Goal: Information Seeking & Learning: Learn about a topic

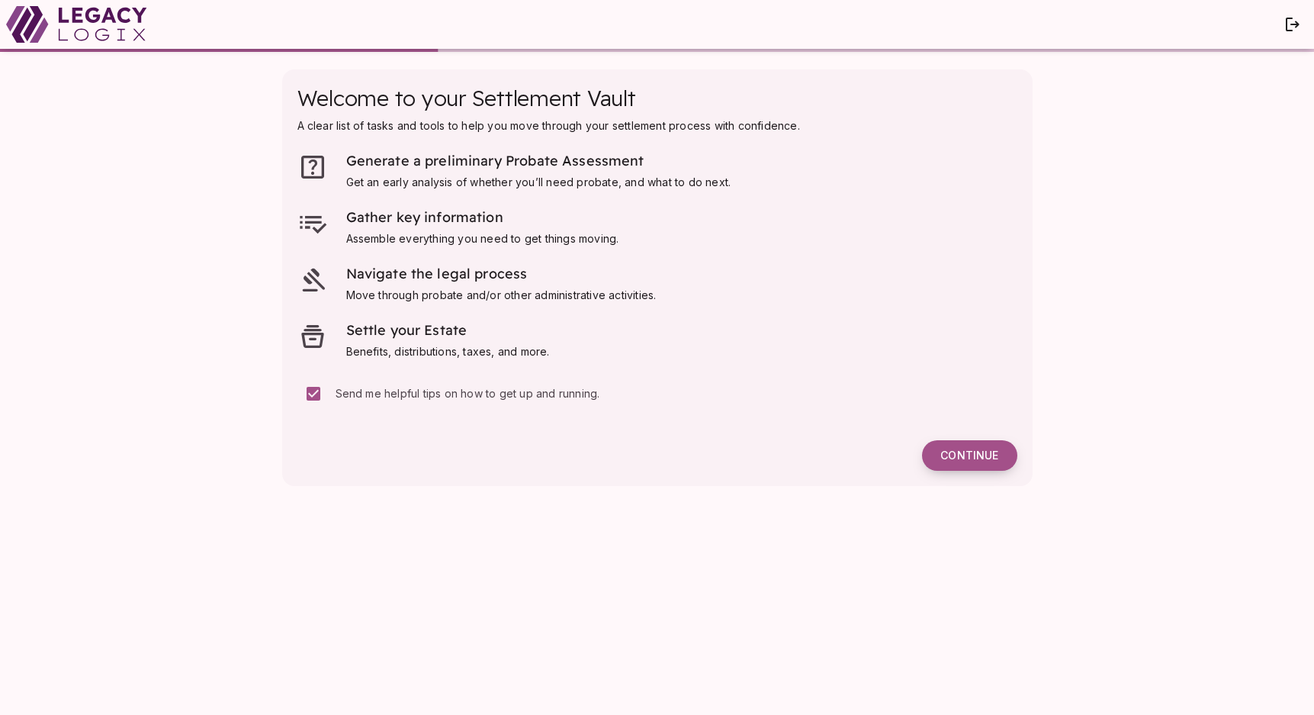
click at [975, 453] on span "Continue" at bounding box center [970, 456] width 58 height 14
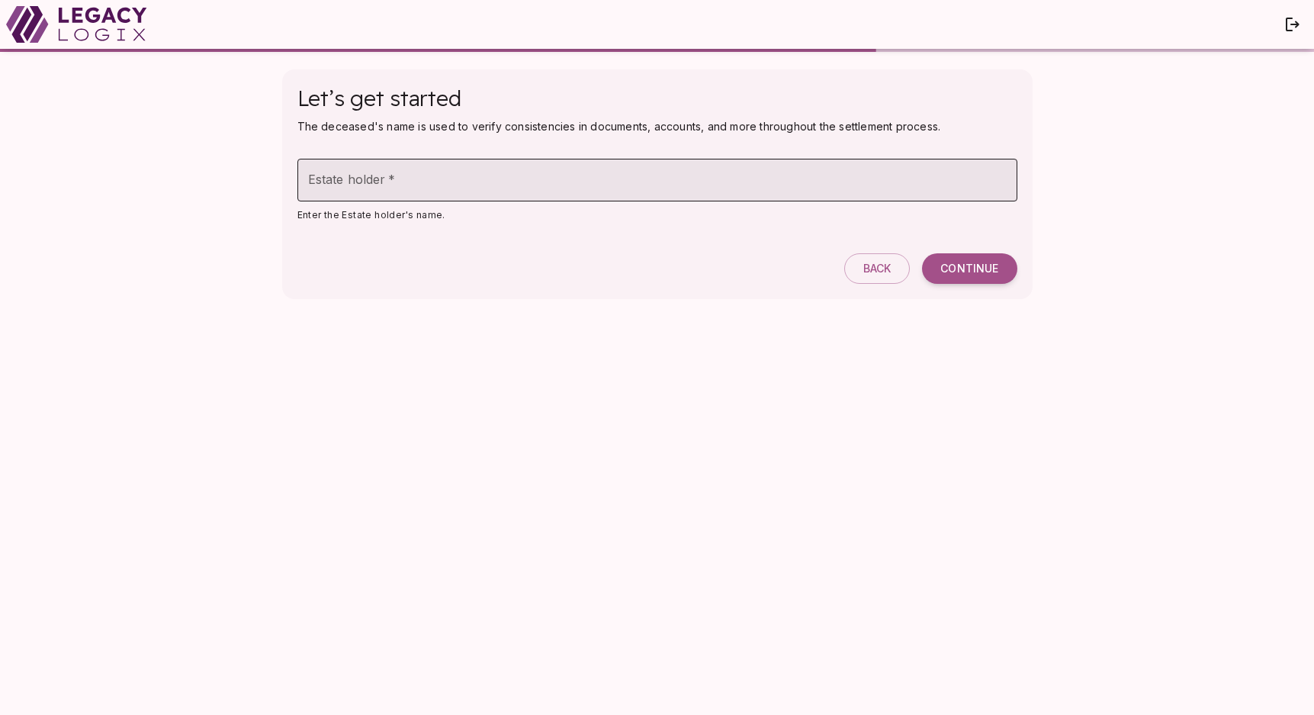
click at [821, 179] on input "Estate holder   *" at bounding box center [658, 180] width 720 height 43
type input "*******"
click at [980, 285] on div "Let’s get started The deceased's name is used to verify consistencies in docume…" at bounding box center [657, 184] width 751 height 230
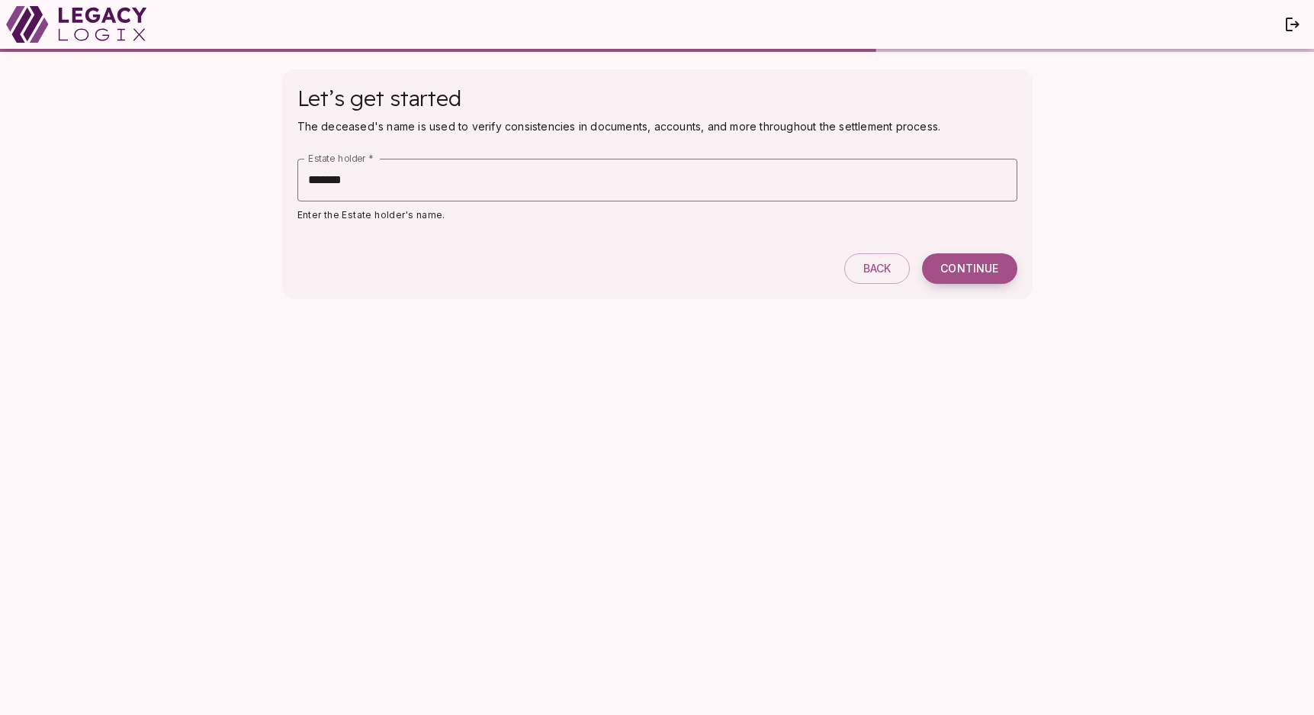
click at [970, 268] on span "Continue" at bounding box center [970, 269] width 58 height 14
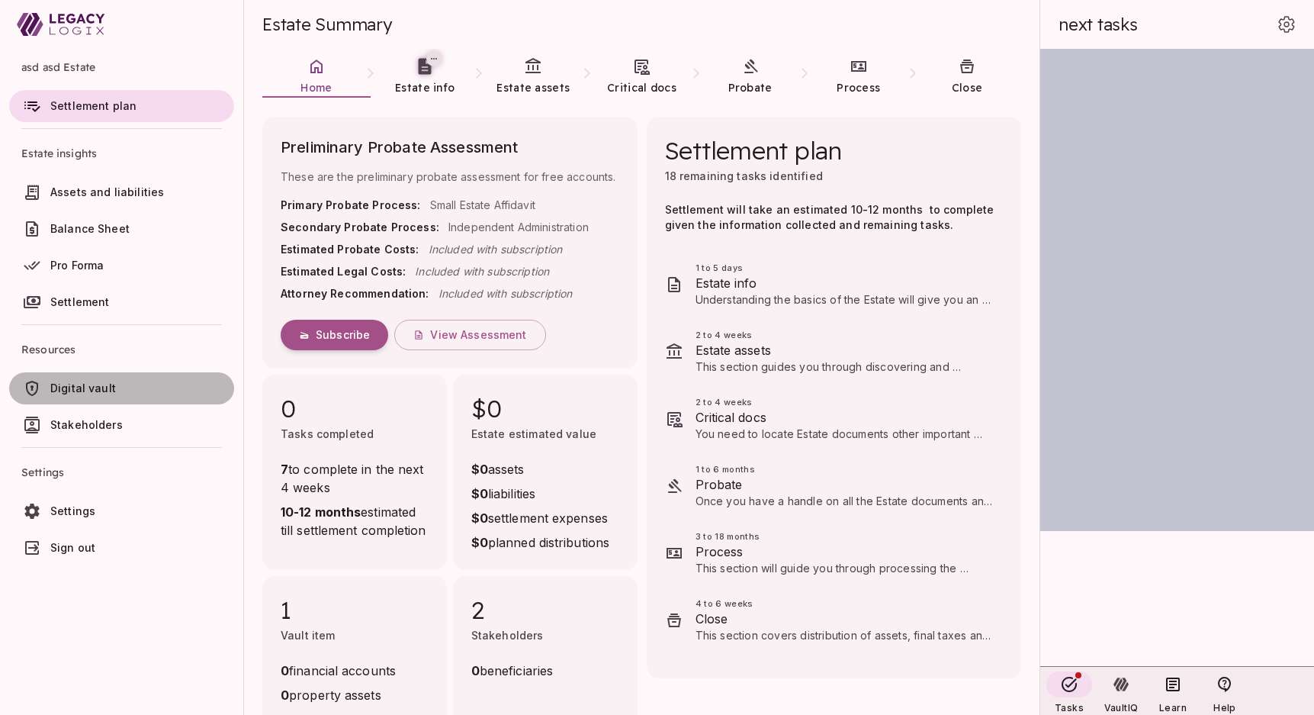
click at [98, 381] on span "Digital vault" at bounding box center [139, 388] width 178 height 15
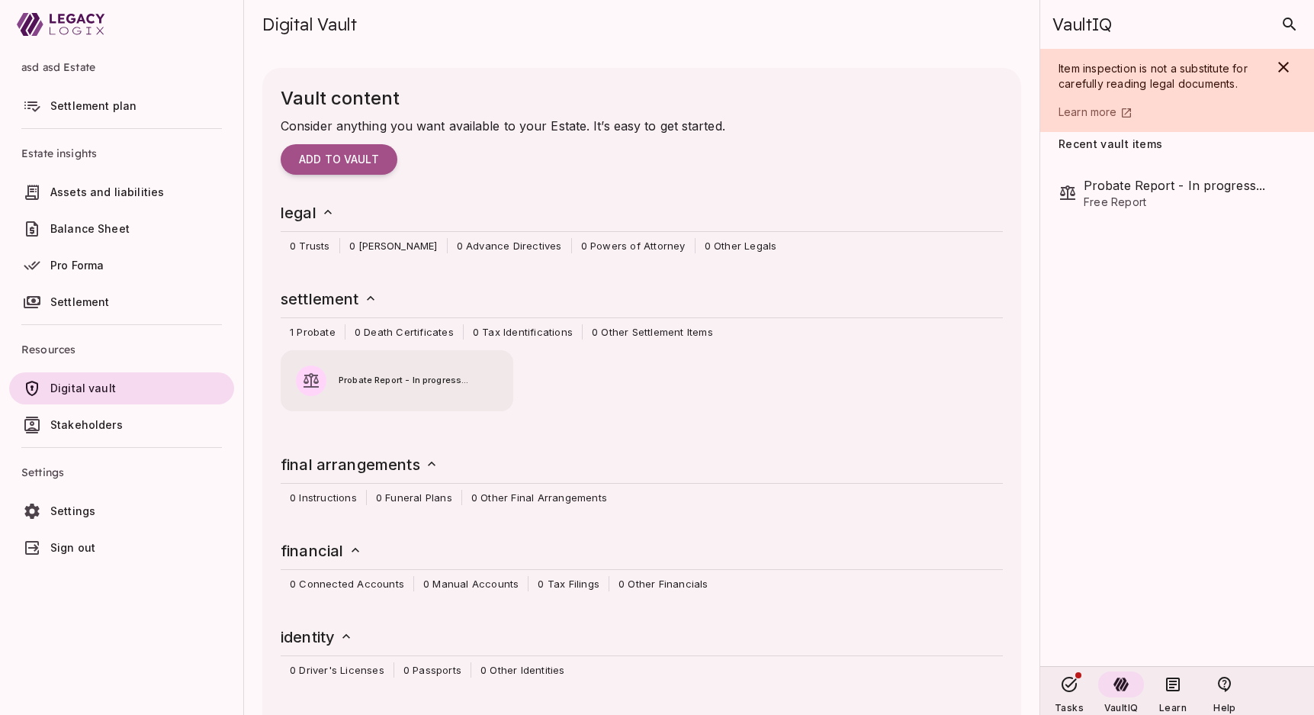
click at [352, 383] on span "Probate Report - In progress..." at bounding box center [418, 381] width 159 height 14
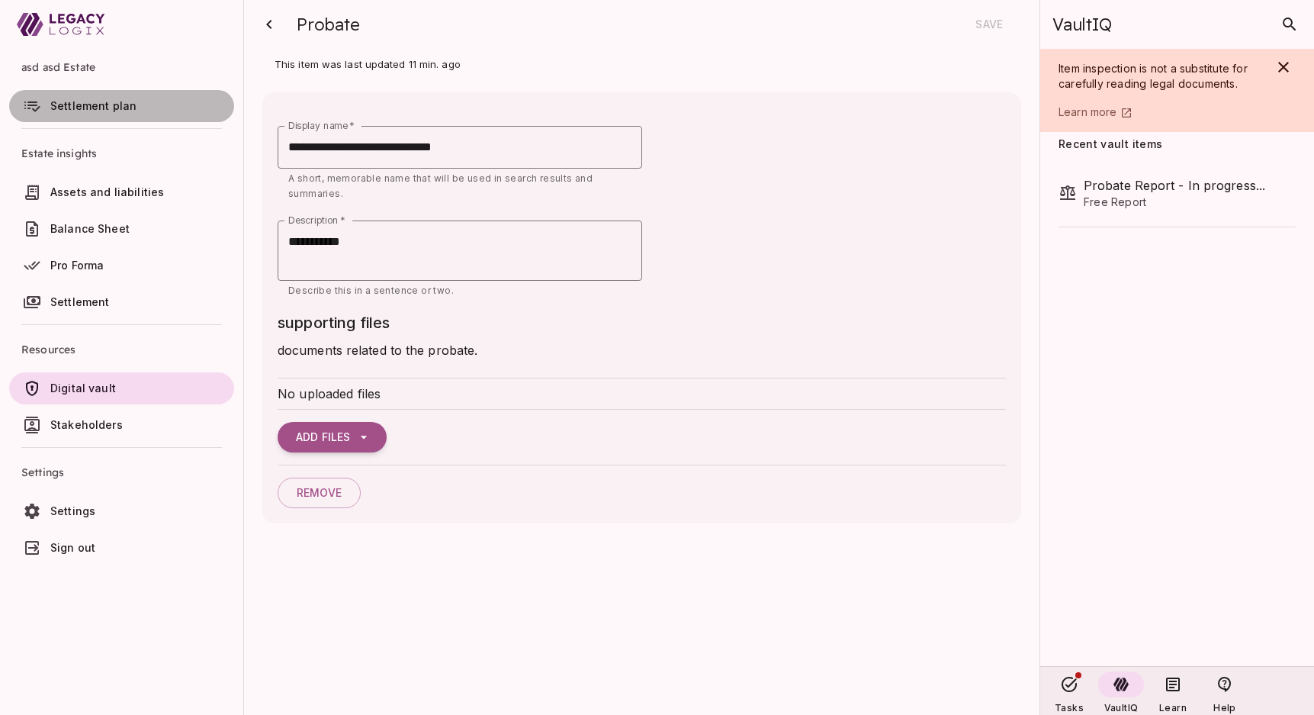
click at [83, 101] on span "Settlement plan" at bounding box center [93, 105] width 86 height 13
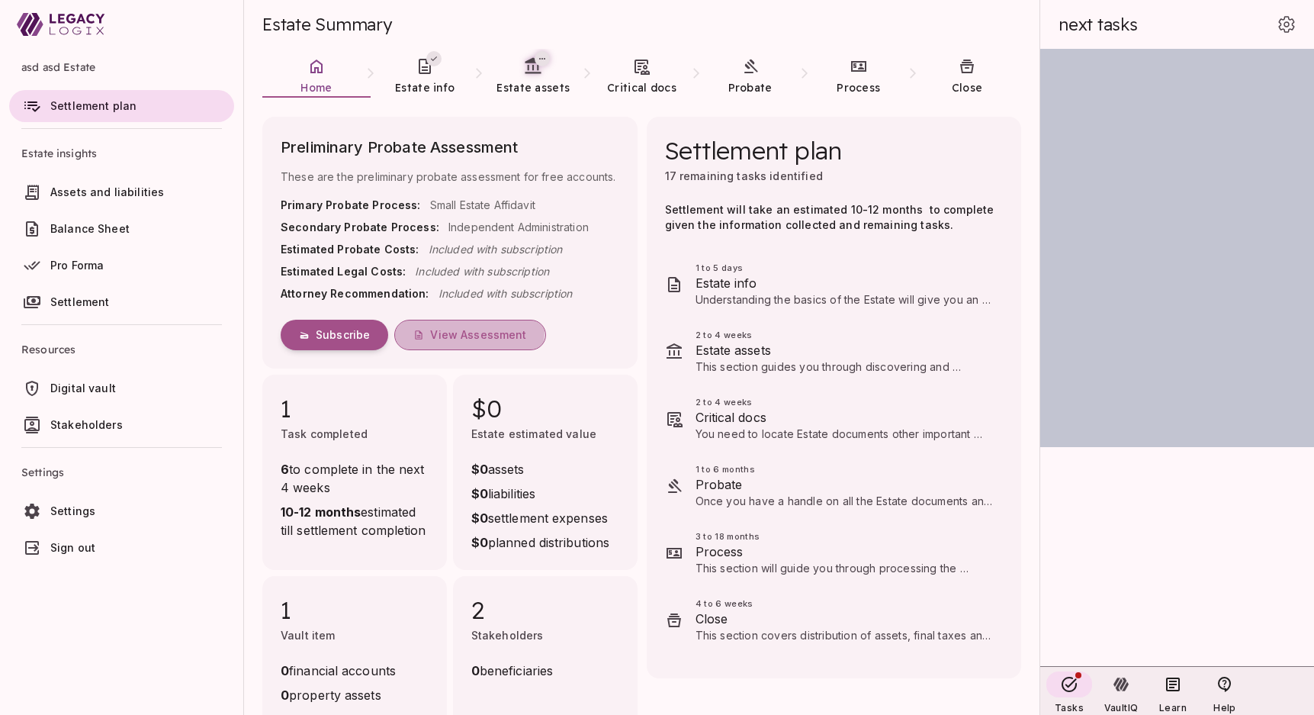
click at [462, 330] on span "View Assessment" at bounding box center [478, 335] width 96 height 14
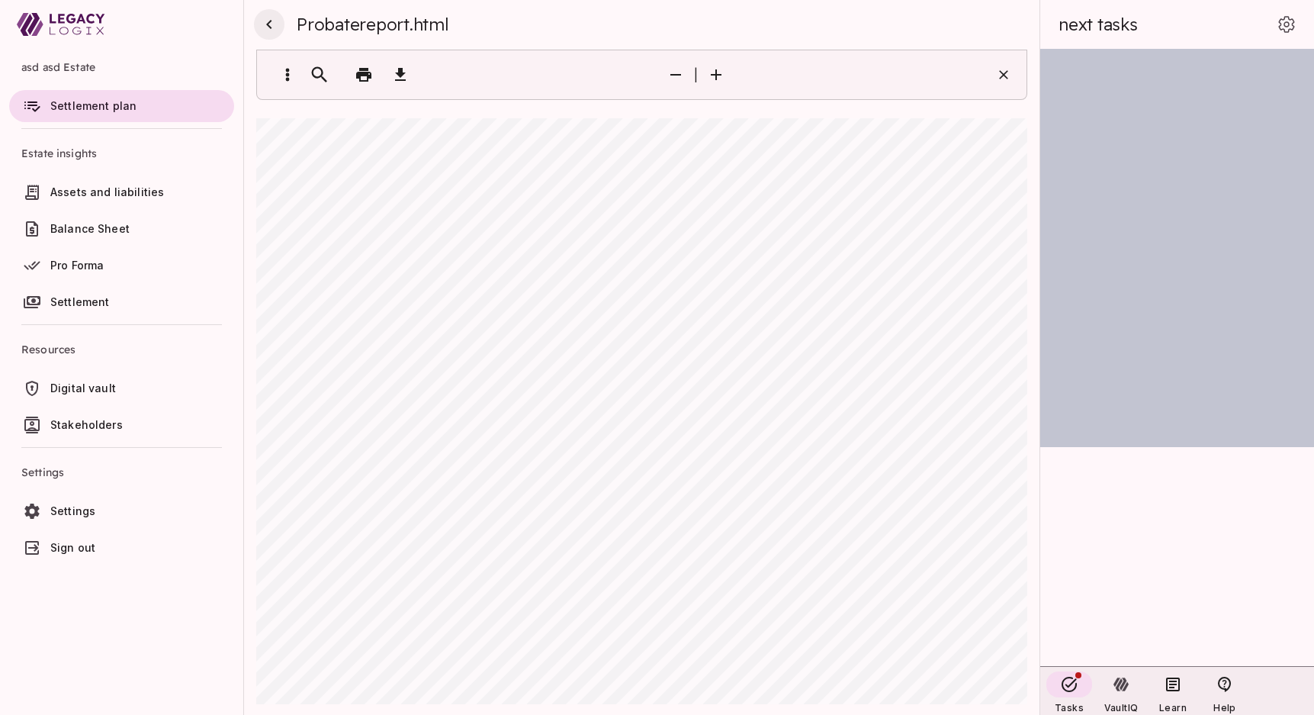
click at [269, 21] on icon "button" at bounding box center [268, 24] width 5 height 9
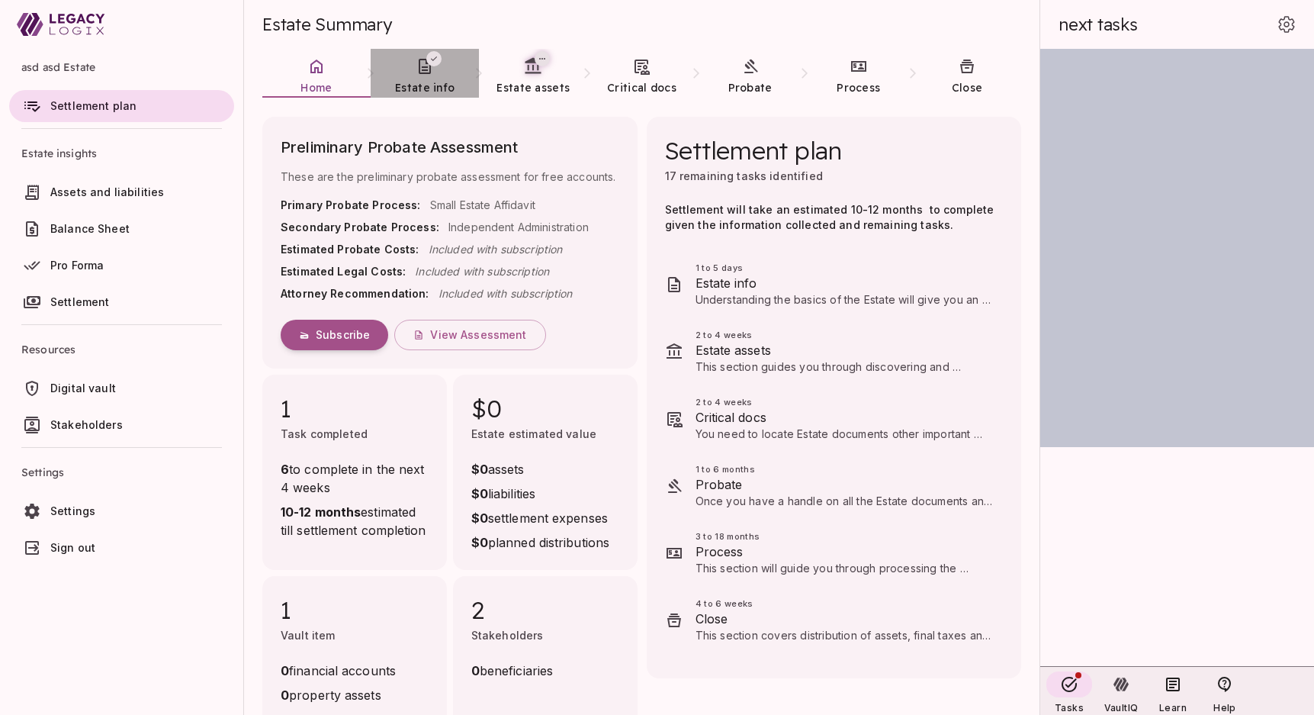
click at [442, 63] on link "Estate info" at bounding box center [425, 76] width 108 height 55
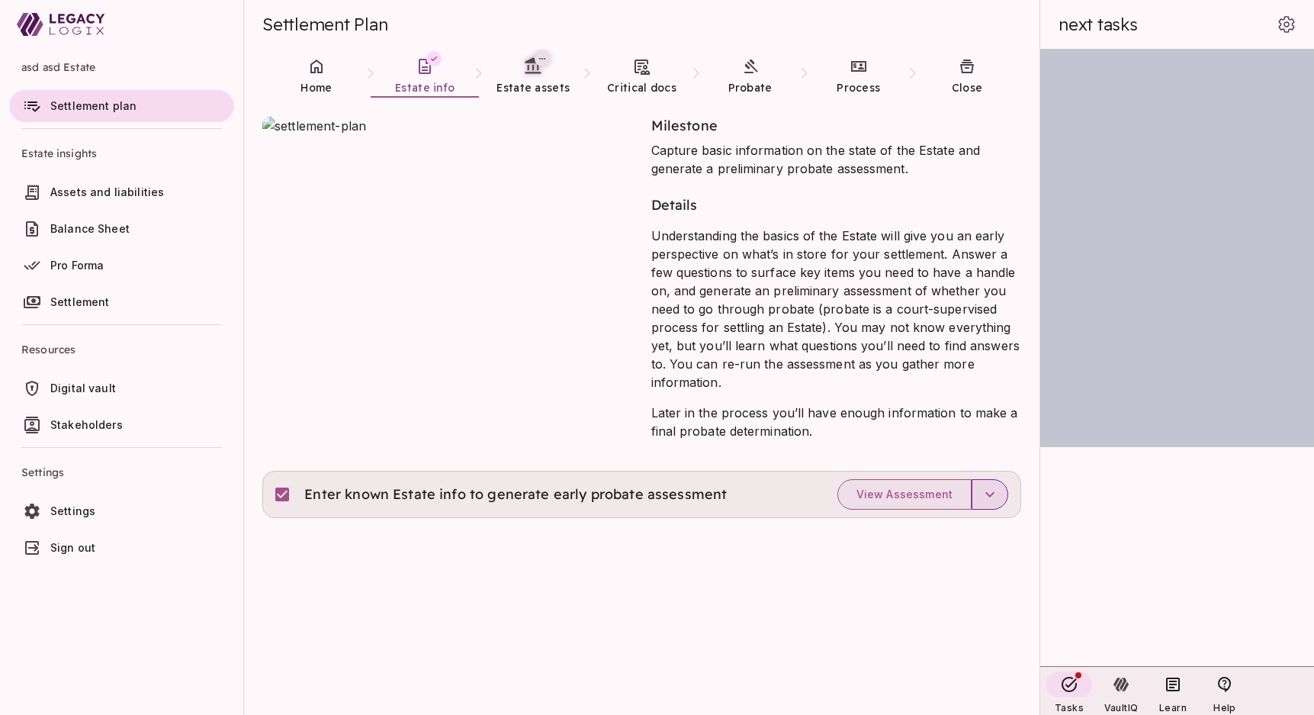
click at [987, 490] on icon "button" at bounding box center [990, 494] width 18 height 18
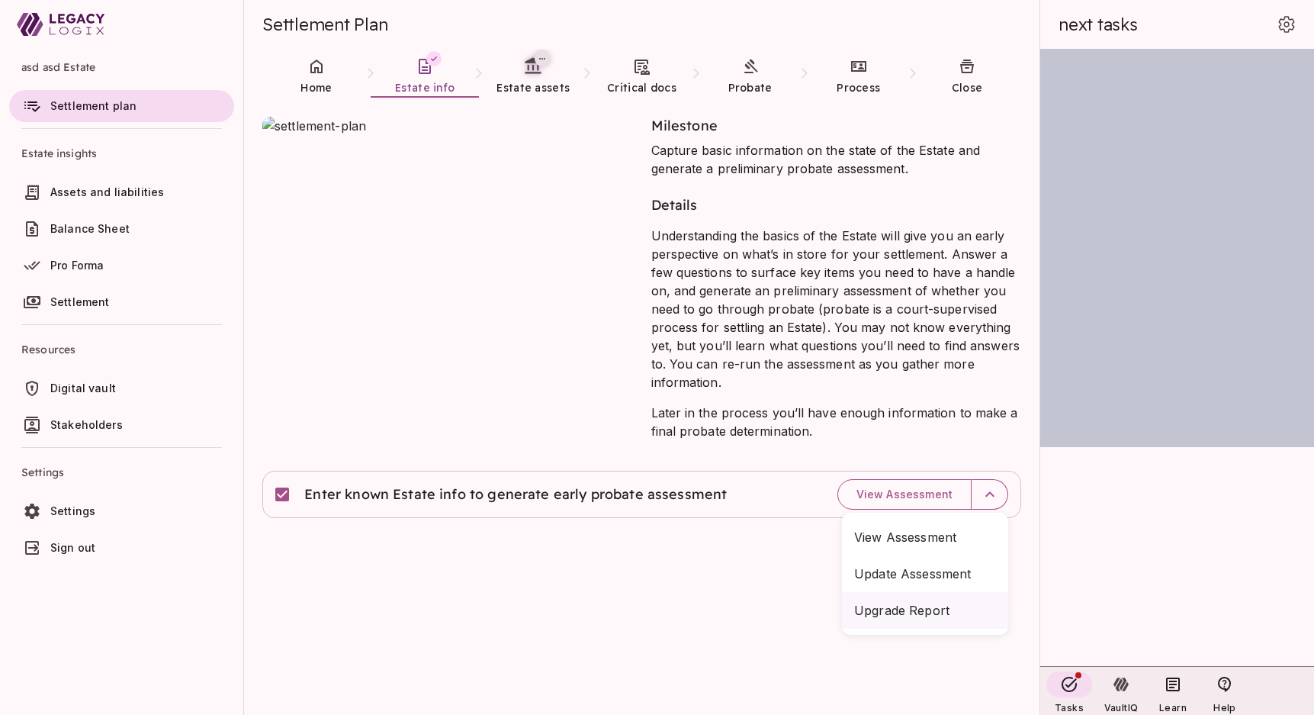
click at [903, 606] on span "Upgrade report" at bounding box center [925, 610] width 142 height 18
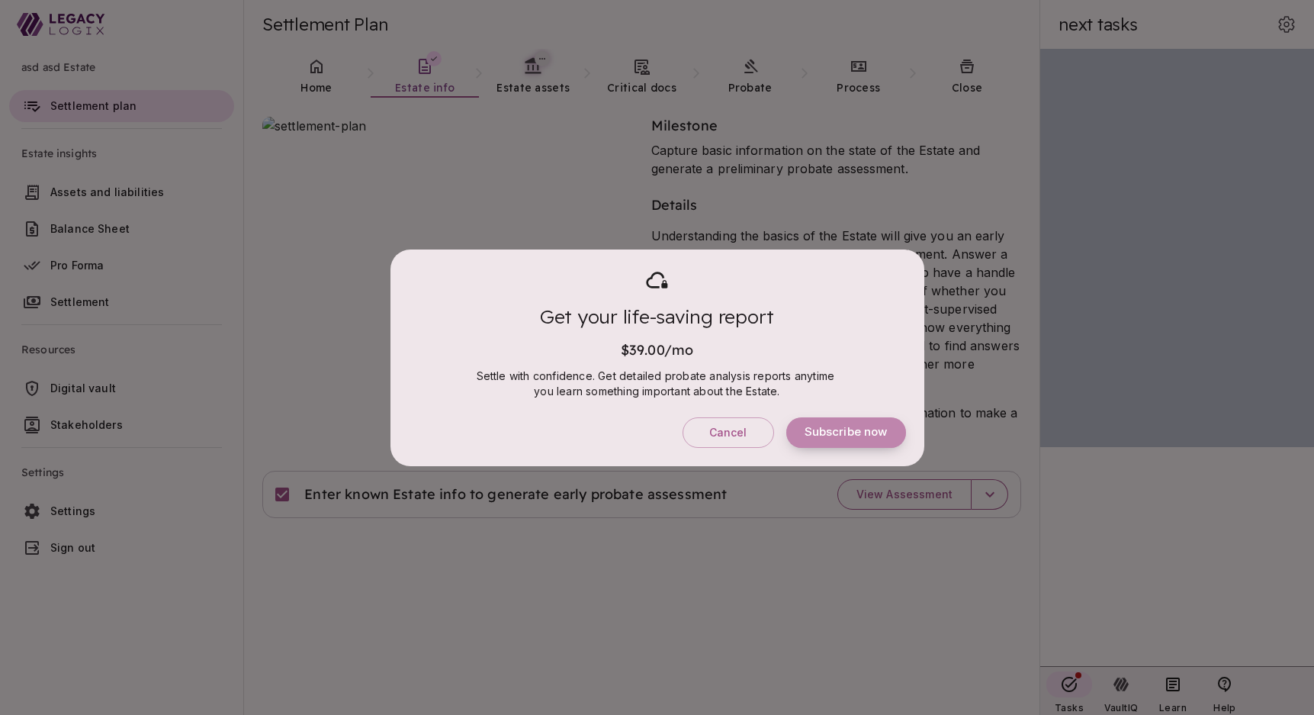
click at [829, 423] on button "Subscribe now" at bounding box center [846, 432] width 120 height 31
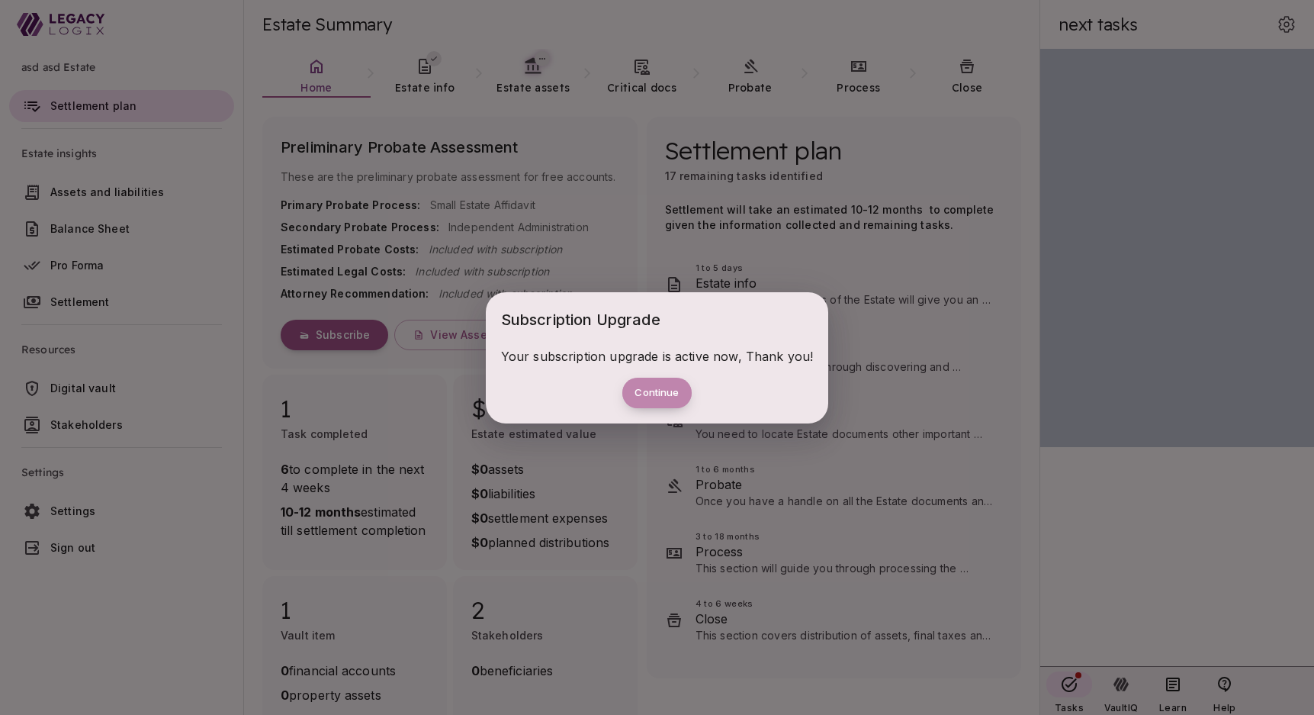
click at [661, 391] on button "Continue" at bounding box center [656, 393] width 69 height 31
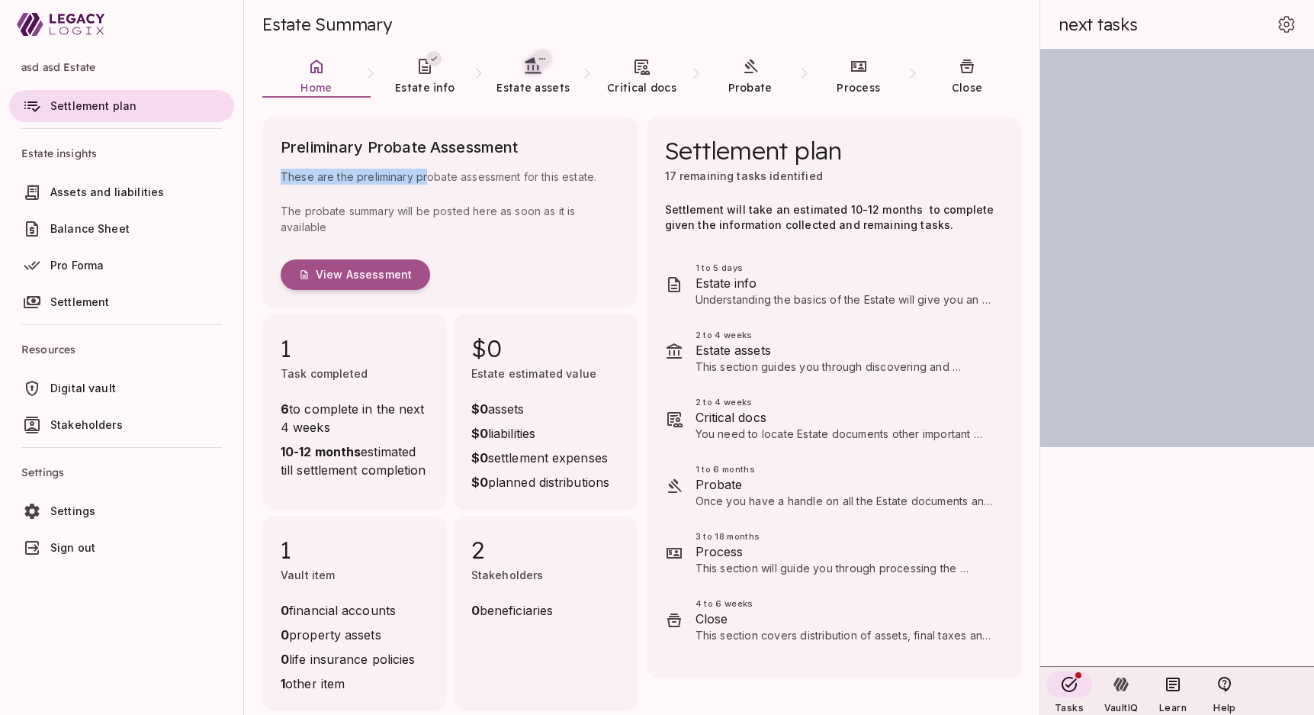
drag, startPoint x: 280, startPoint y: 177, endPoint x: 426, endPoint y: 175, distance: 146.5
click at [426, 175] on span "These are the preliminary probate assessment for this estate." at bounding box center [450, 177] width 339 height 16
copy span "These are the preliminary pr"
click at [521, 256] on div "View Assessment" at bounding box center [450, 265] width 339 height 49
click at [352, 275] on span "View Assessment" at bounding box center [364, 275] width 96 height 14
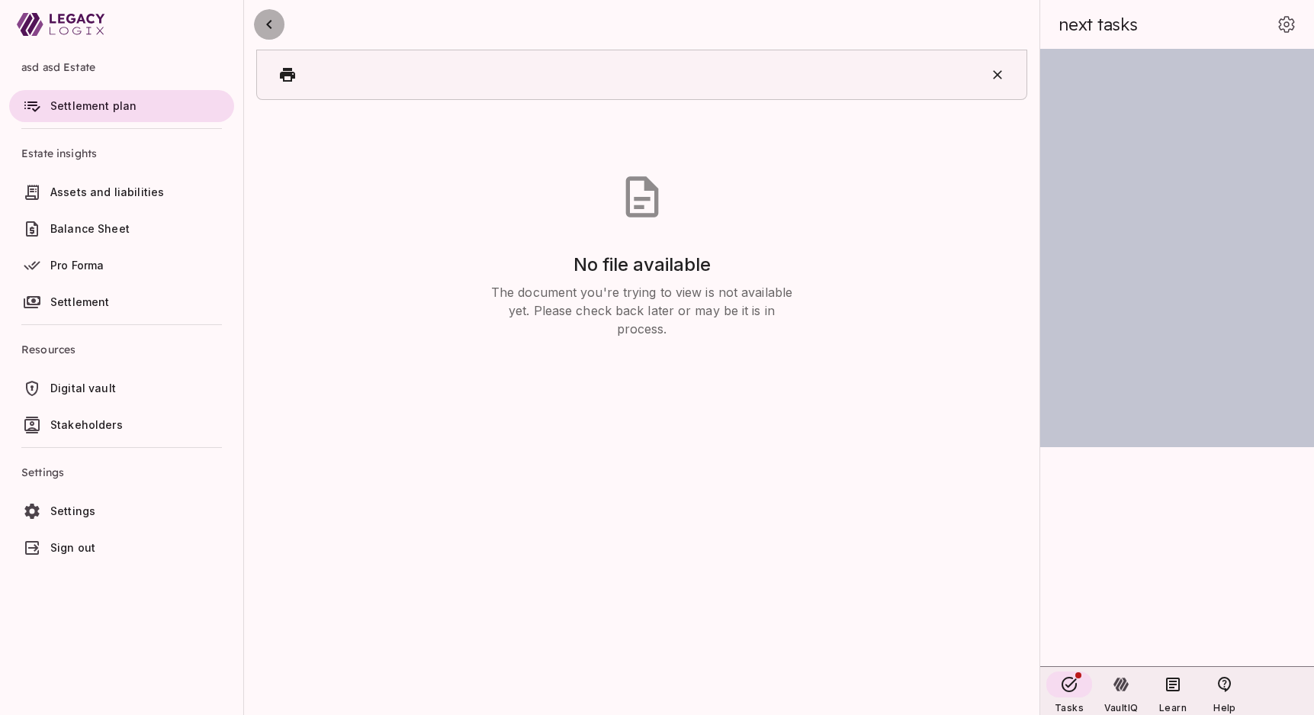
click at [272, 21] on icon "button" at bounding box center [269, 24] width 18 height 18
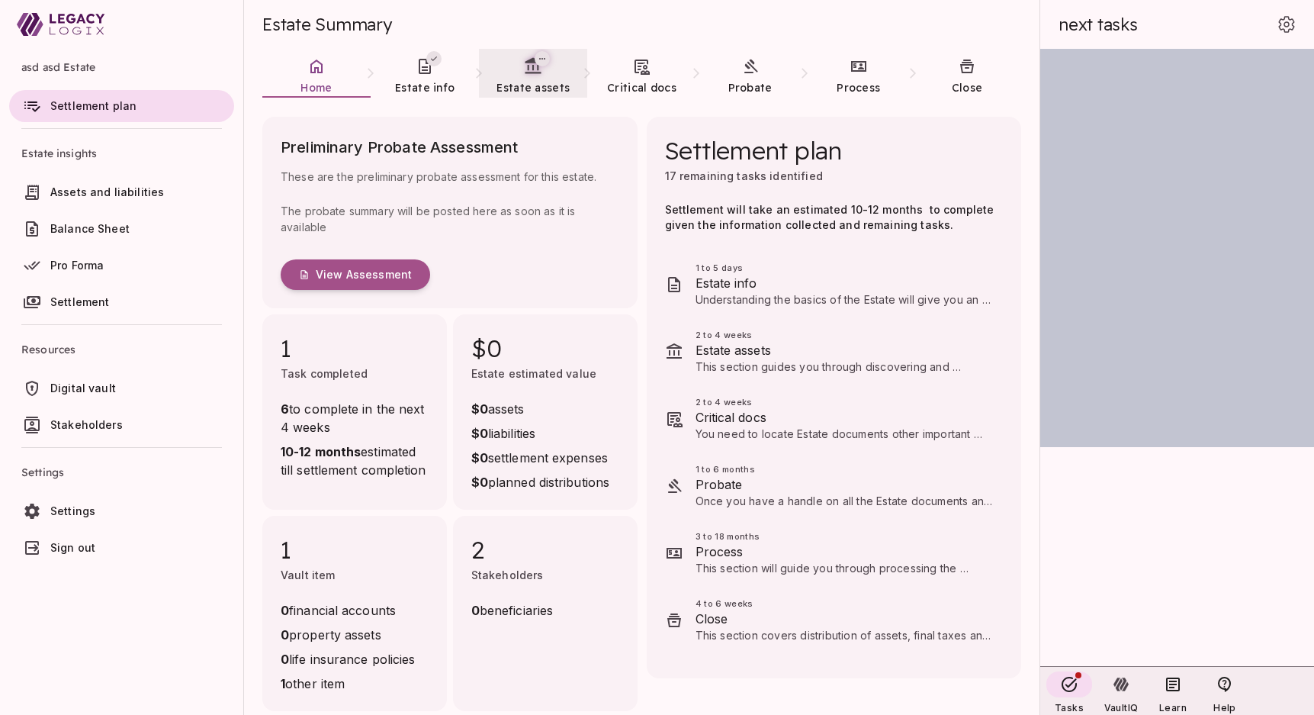
click at [528, 67] on icon at bounding box center [534, 65] width 16 height 16
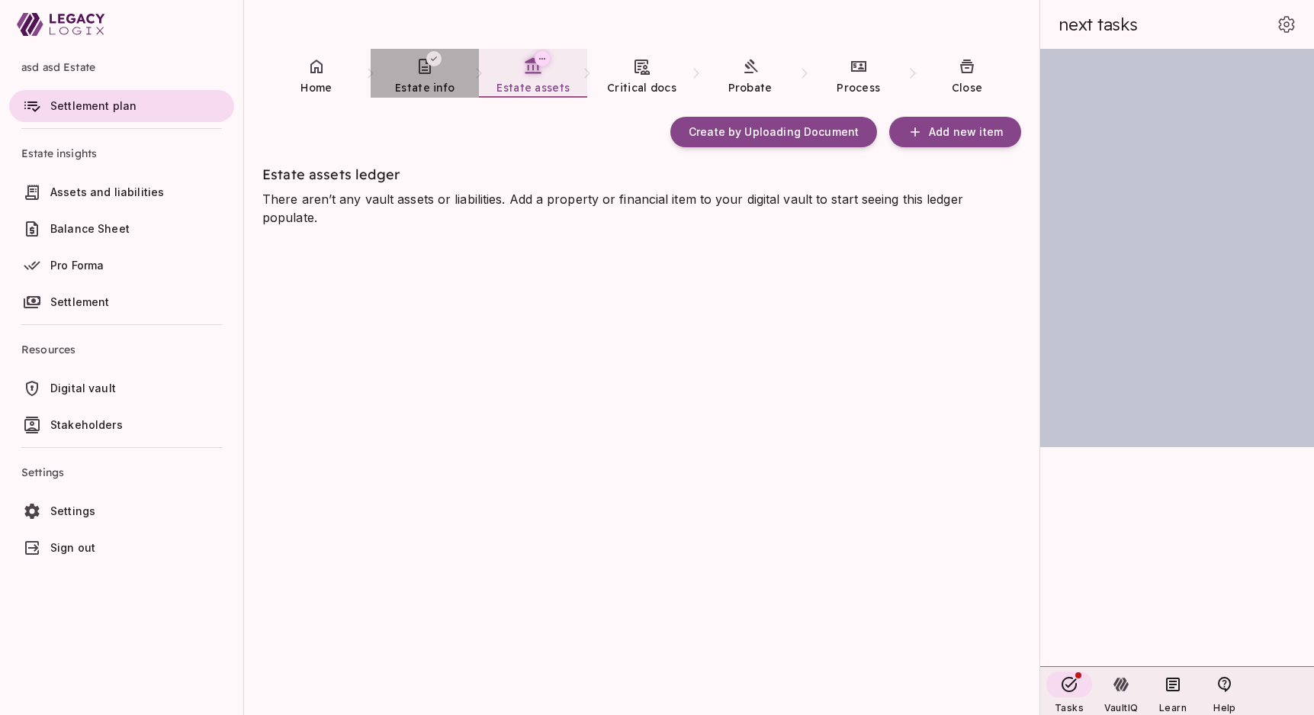
click at [424, 69] on icon at bounding box center [425, 66] width 18 height 18
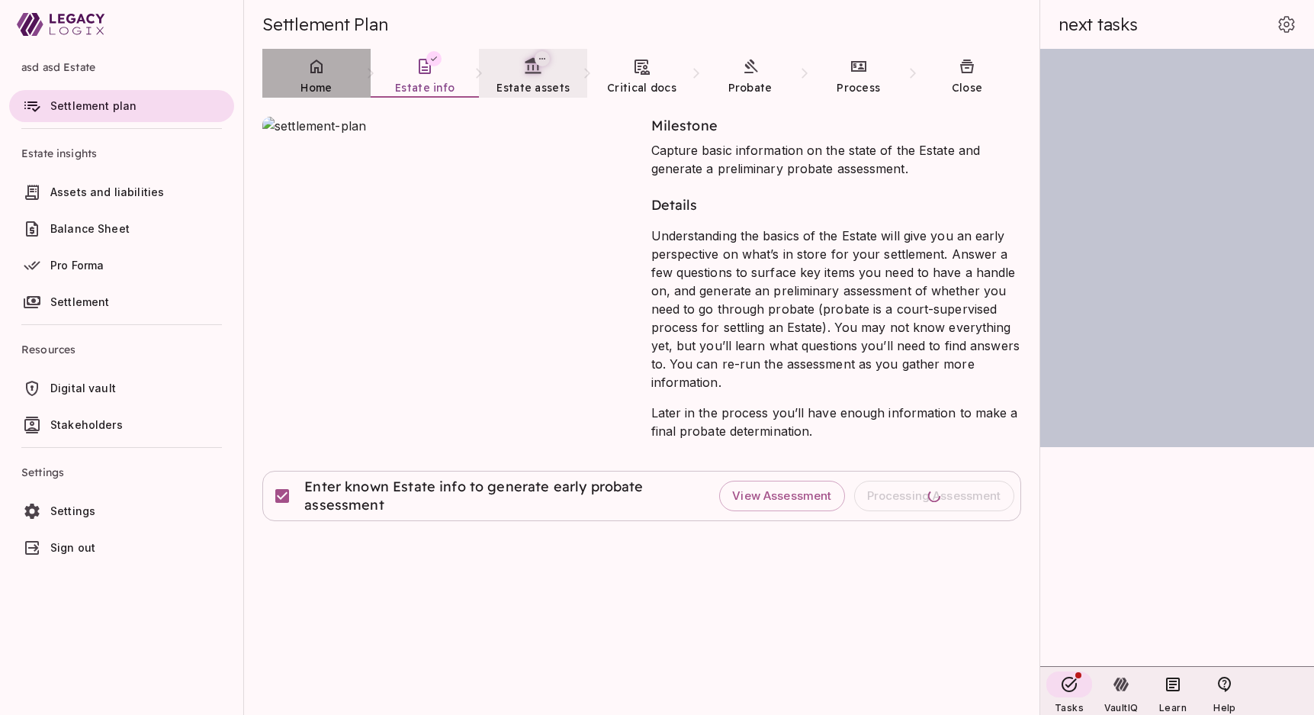
click at [315, 66] on icon at bounding box center [316, 66] width 18 height 18
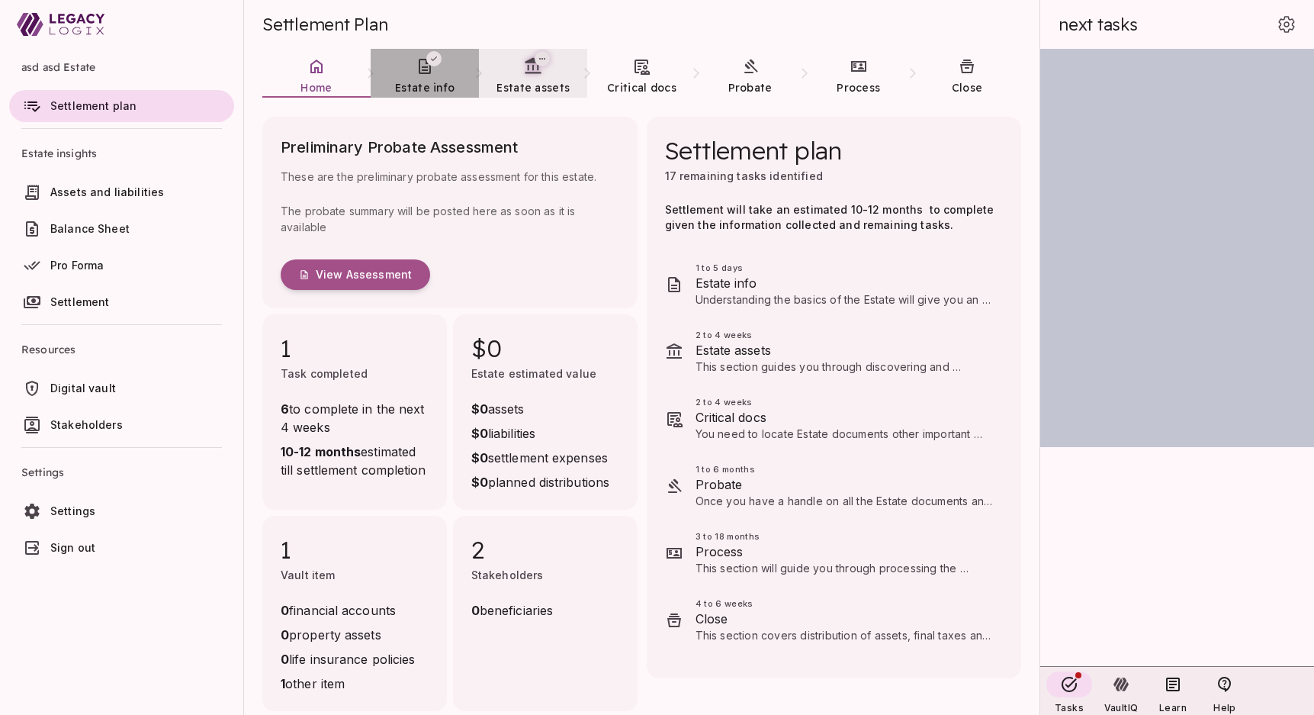
click at [428, 79] on link "Estate info" at bounding box center [425, 76] width 108 height 55
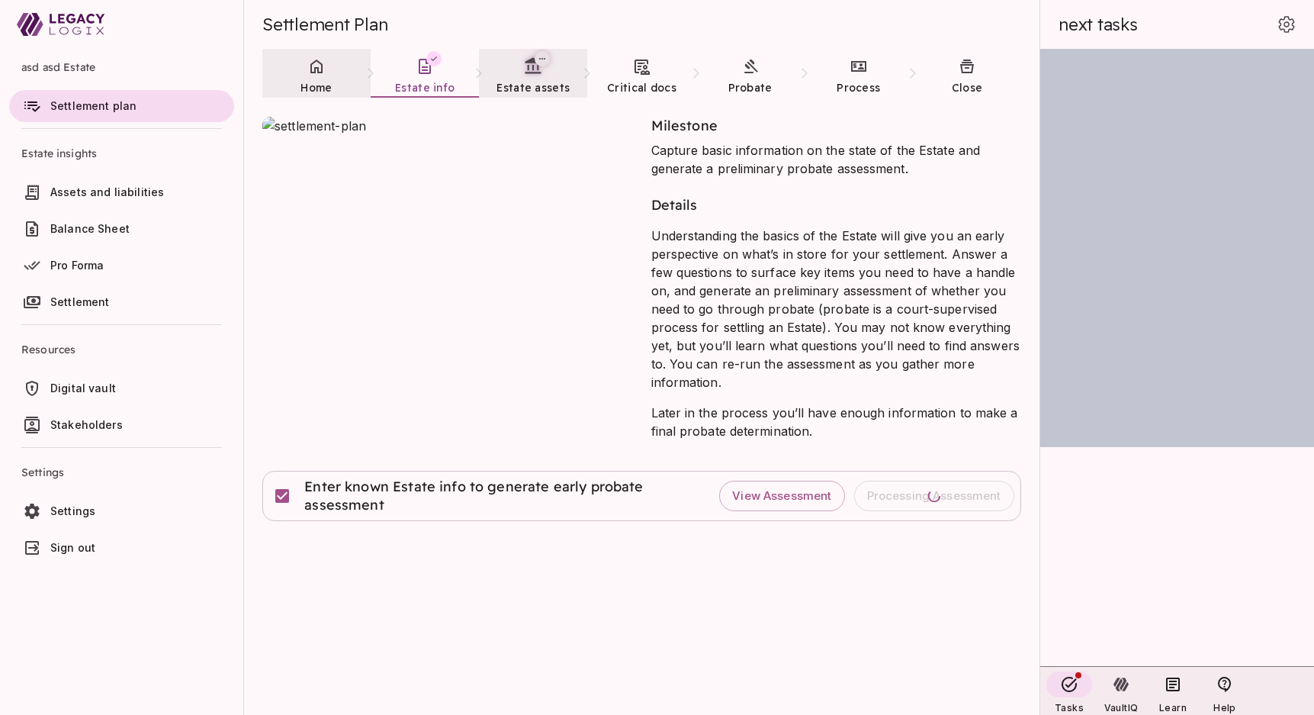
click at [321, 81] on span "Home" at bounding box center [316, 88] width 31 height 14
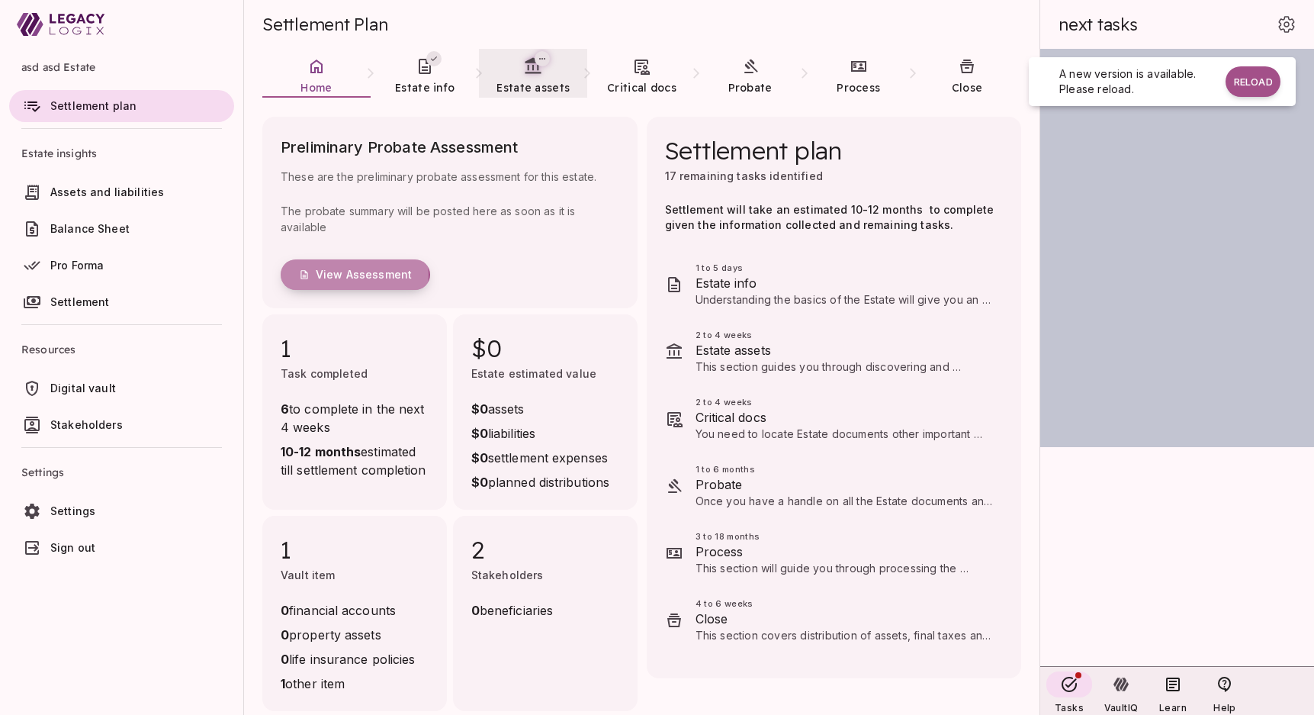
click at [351, 275] on span "View Assessment" at bounding box center [364, 275] width 96 height 14
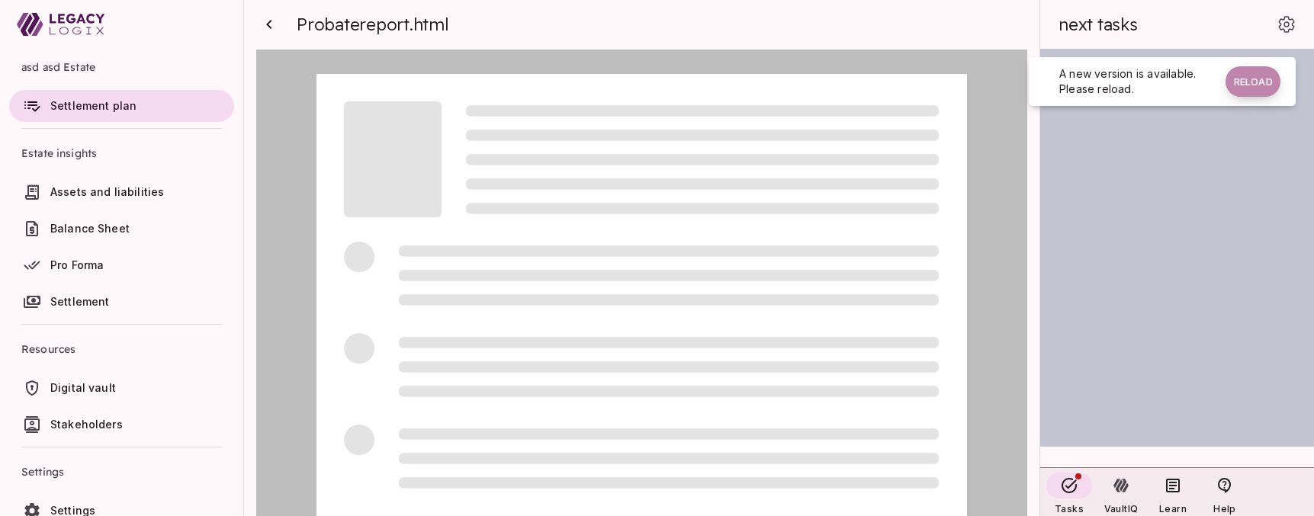
click at [1248, 79] on button "Reload" at bounding box center [1253, 81] width 55 height 31
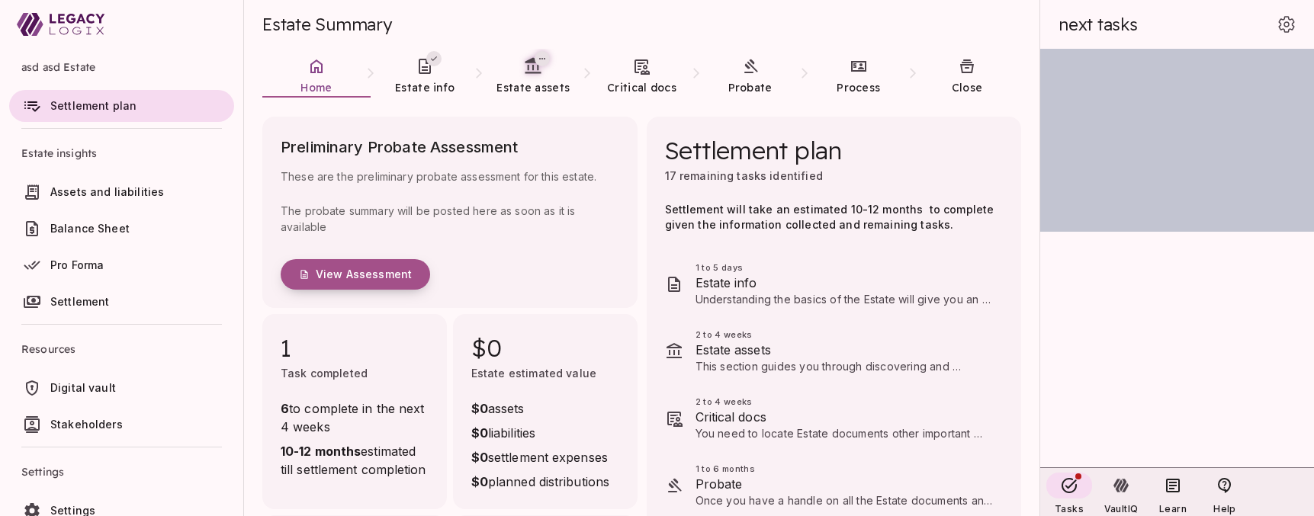
click at [336, 261] on button "View Assessment" at bounding box center [356, 274] width 150 height 31
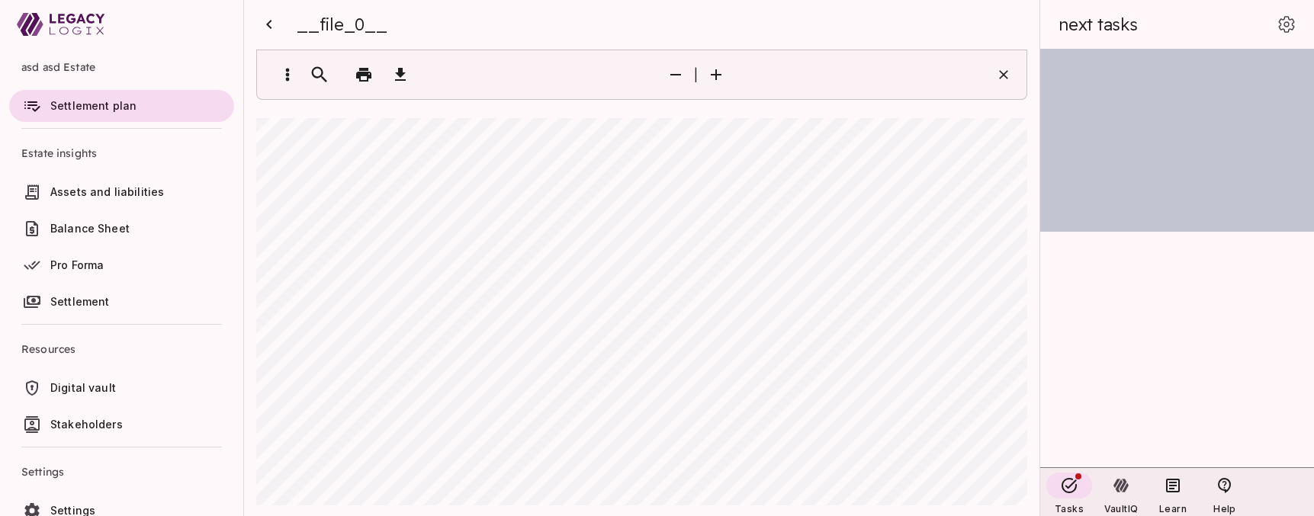
drag, startPoint x: 399, startPoint y: 27, endPoint x: 295, endPoint y: 28, distance: 103.7
click at [298, 24] on div "__file_0__" at bounding box center [641, 24] width 759 height 49
click at [360, 24] on span "__file_0__" at bounding box center [342, 24] width 91 height 21
click at [384, 25] on span "__file_0__" at bounding box center [342, 24] width 91 height 21
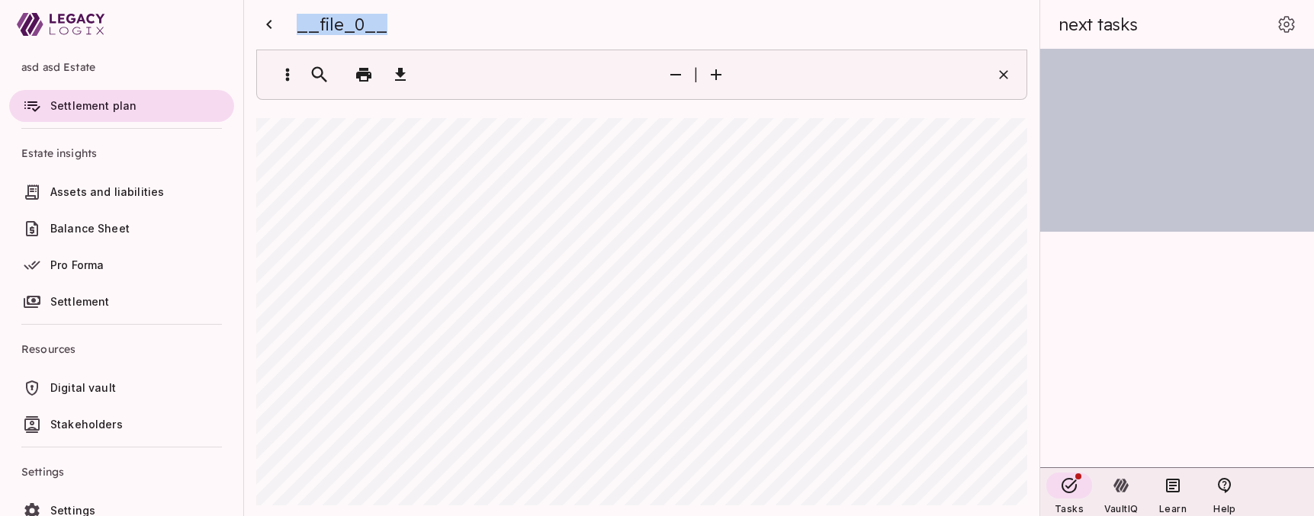
drag, startPoint x: 387, startPoint y: 24, endPoint x: 296, endPoint y: 26, distance: 90.8
click at [297, 26] on span "__file_0__" at bounding box center [342, 24] width 91 height 21
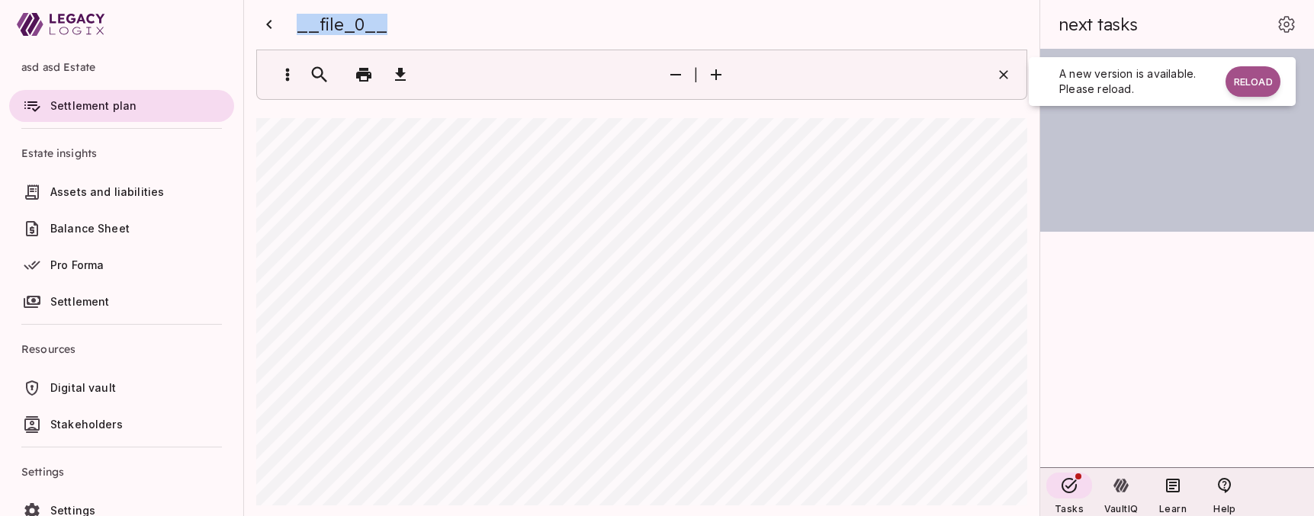
click at [83, 384] on span "Digital vault" at bounding box center [83, 387] width 66 height 13
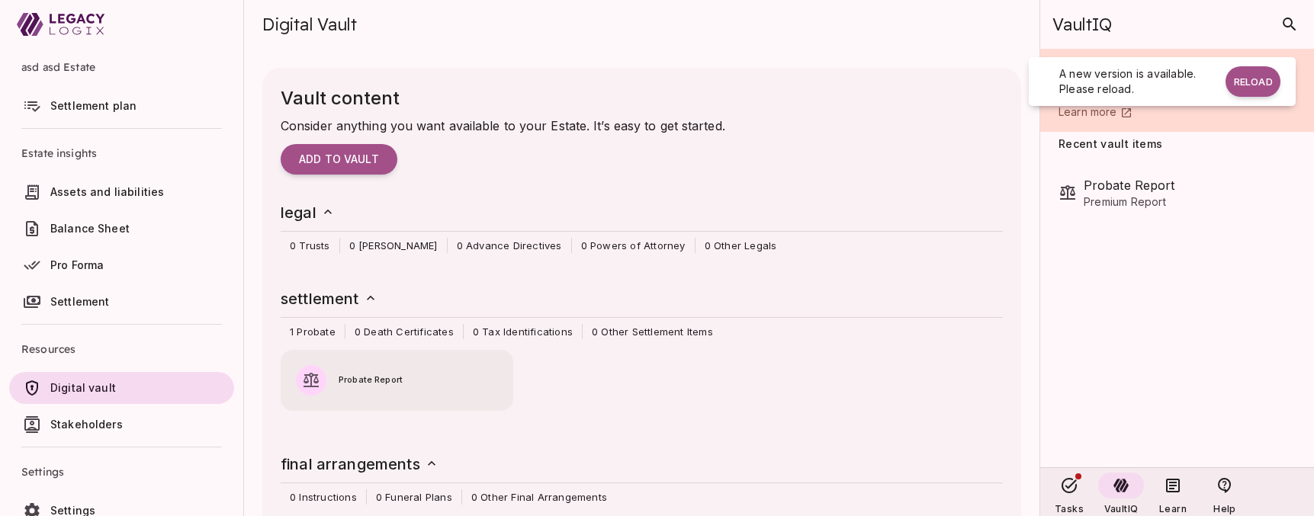
click at [375, 376] on span "Probate Report" at bounding box center [418, 381] width 159 height 14
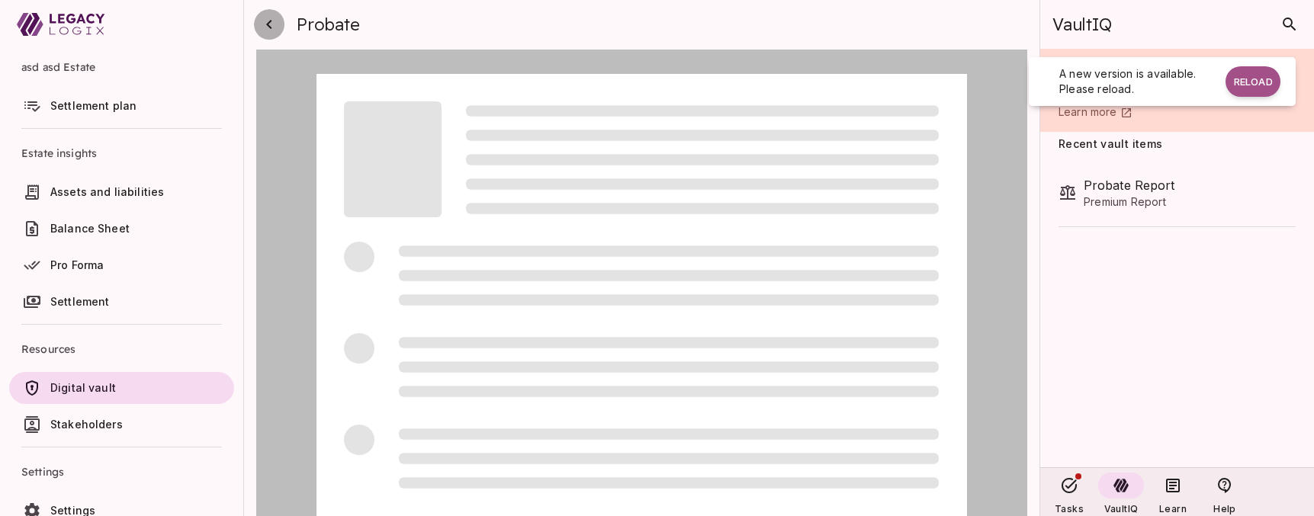
click at [270, 18] on icon "button" at bounding box center [269, 24] width 18 height 18
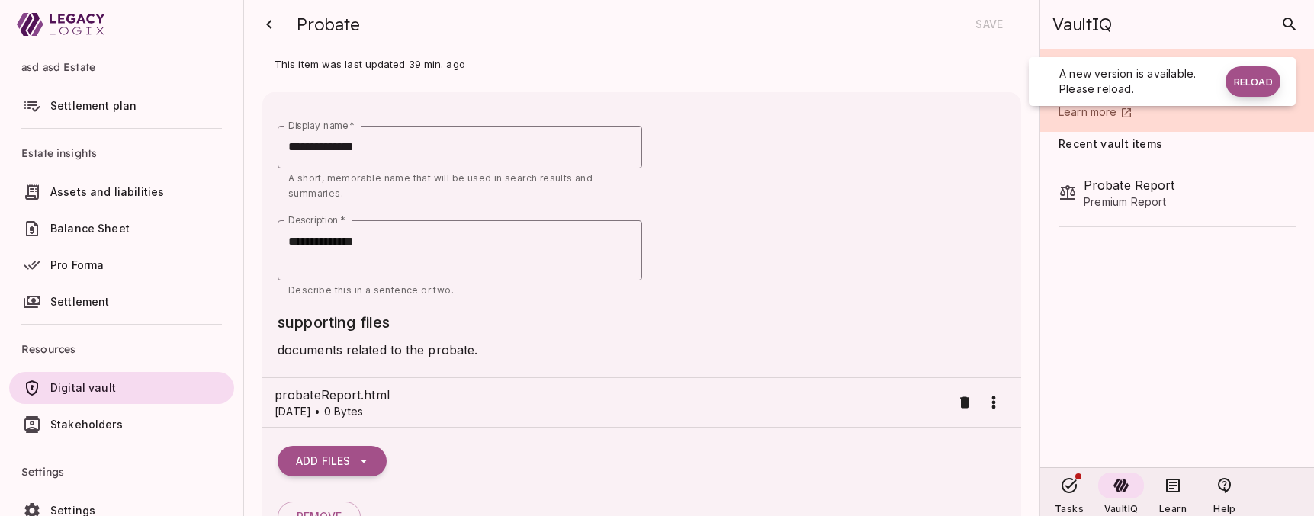
click at [1244, 83] on button "Reload" at bounding box center [1253, 81] width 55 height 31
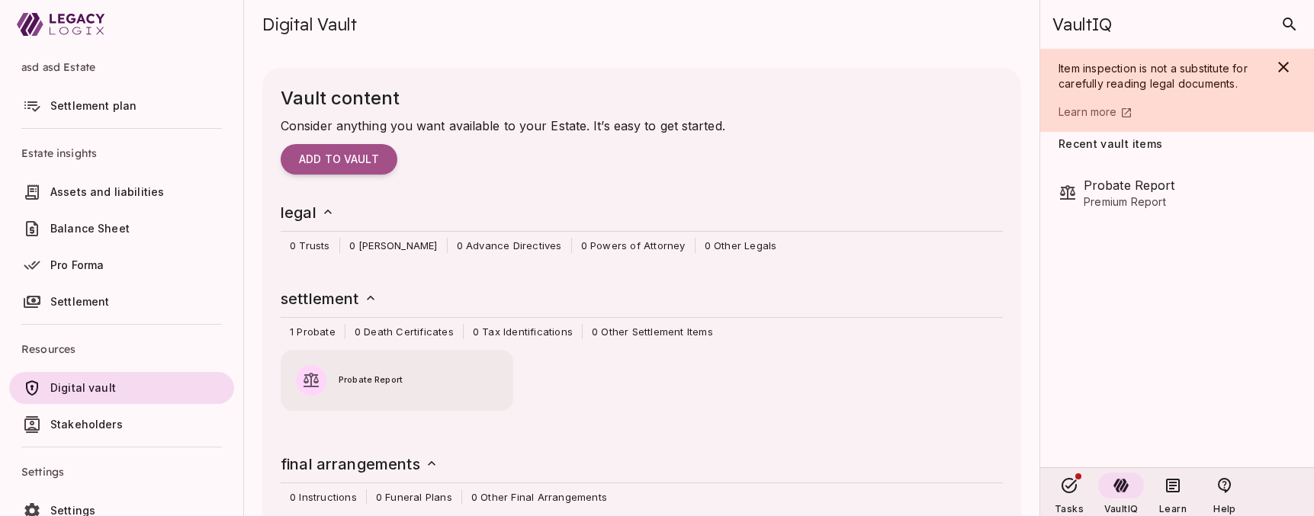
click at [352, 385] on span "Probate Report" at bounding box center [418, 381] width 159 height 14
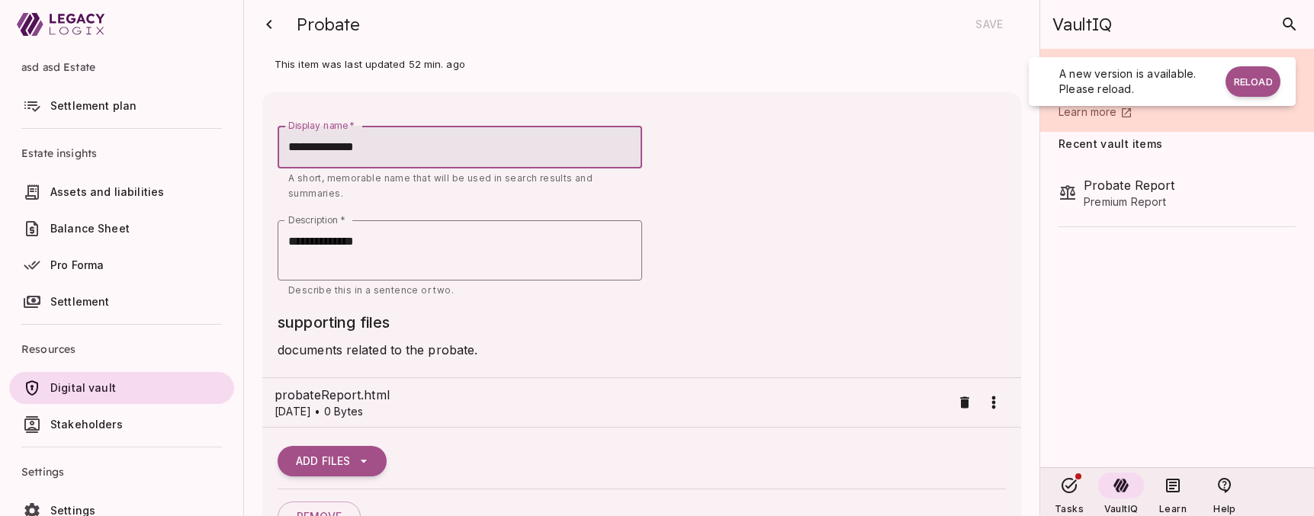
click at [92, 111] on span "Settlement plan" at bounding box center [93, 105] width 86 height 13
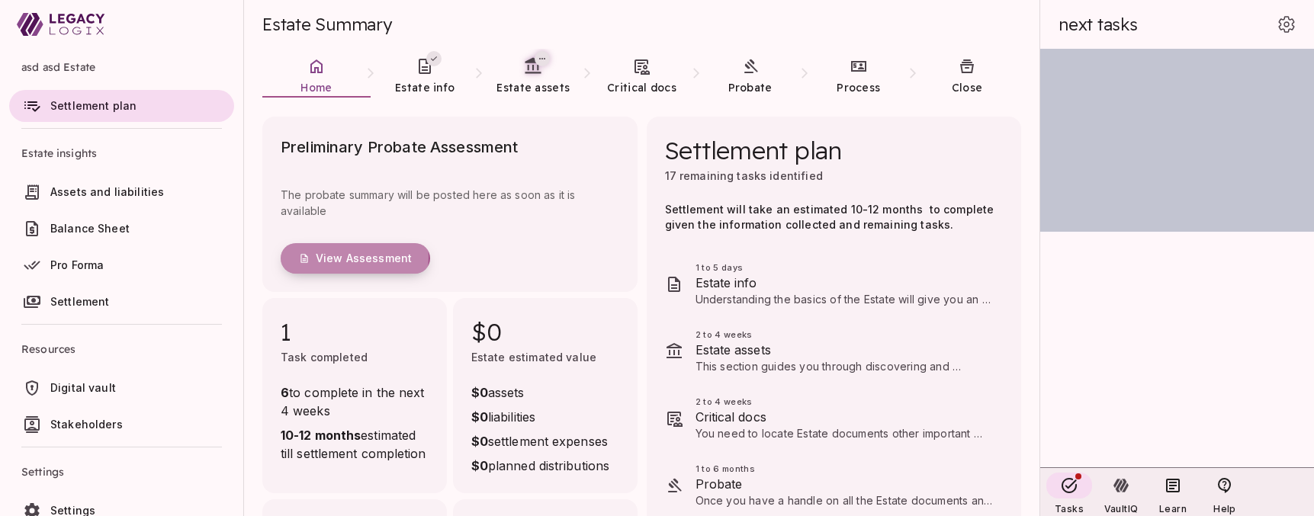
click at [342, 257] on span "View Assessment" at bounding box center [364, 259] width 96 height 14
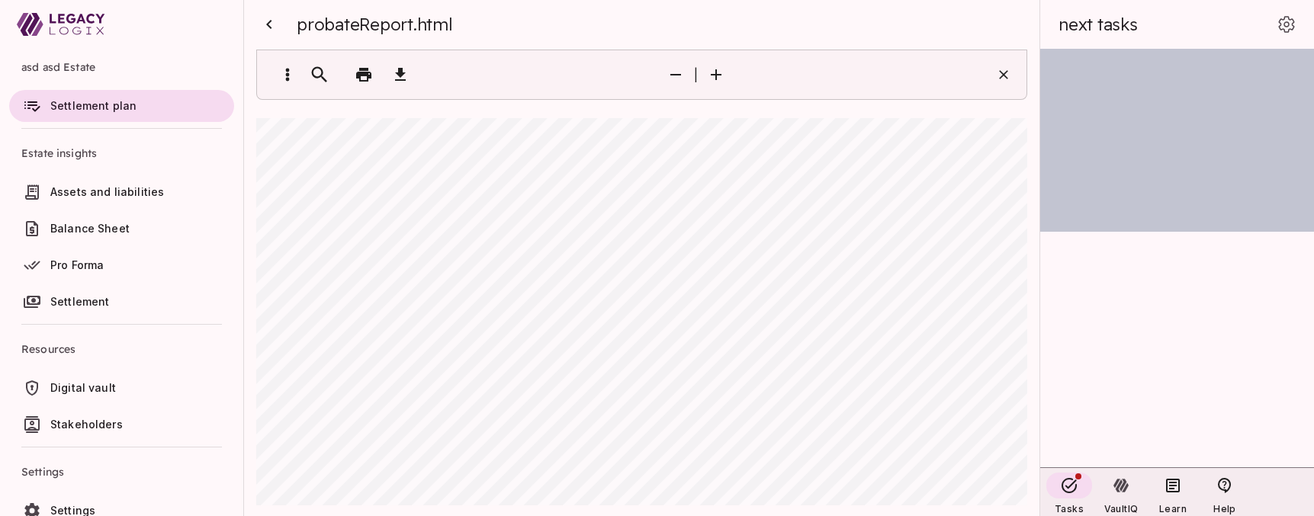
drag, startPoint x: 267, startPoint y: 25, endPoint x: 426, endPoint y: 196, distance: 233.2
click at [267, 25] on icon "button" at bounding box center [268, 24] width 5 height 9
click at [269, 27] on span "Estate Summary" at bounding box center [327, 24] width 130 height 21
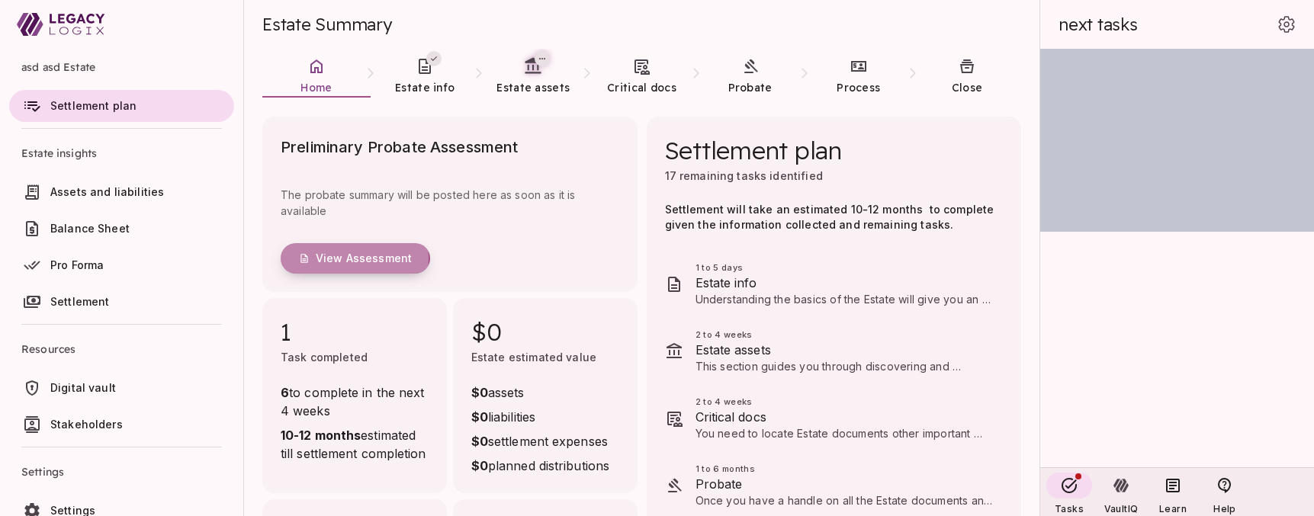
click at [348, 259] on span "View Assessment" at bounding box center [364, 259] width 96 height 14
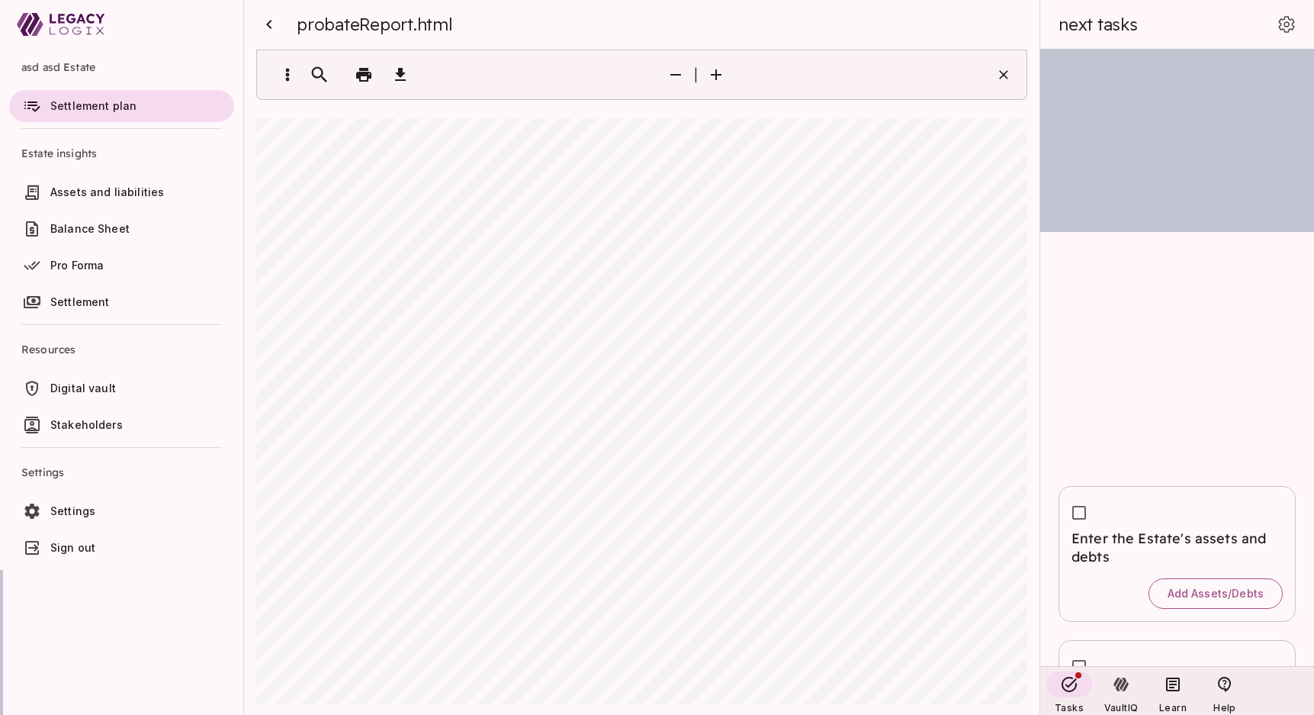
click at [269, 21] on icon "button" at bounding box center [269, 24] width 18 height 18
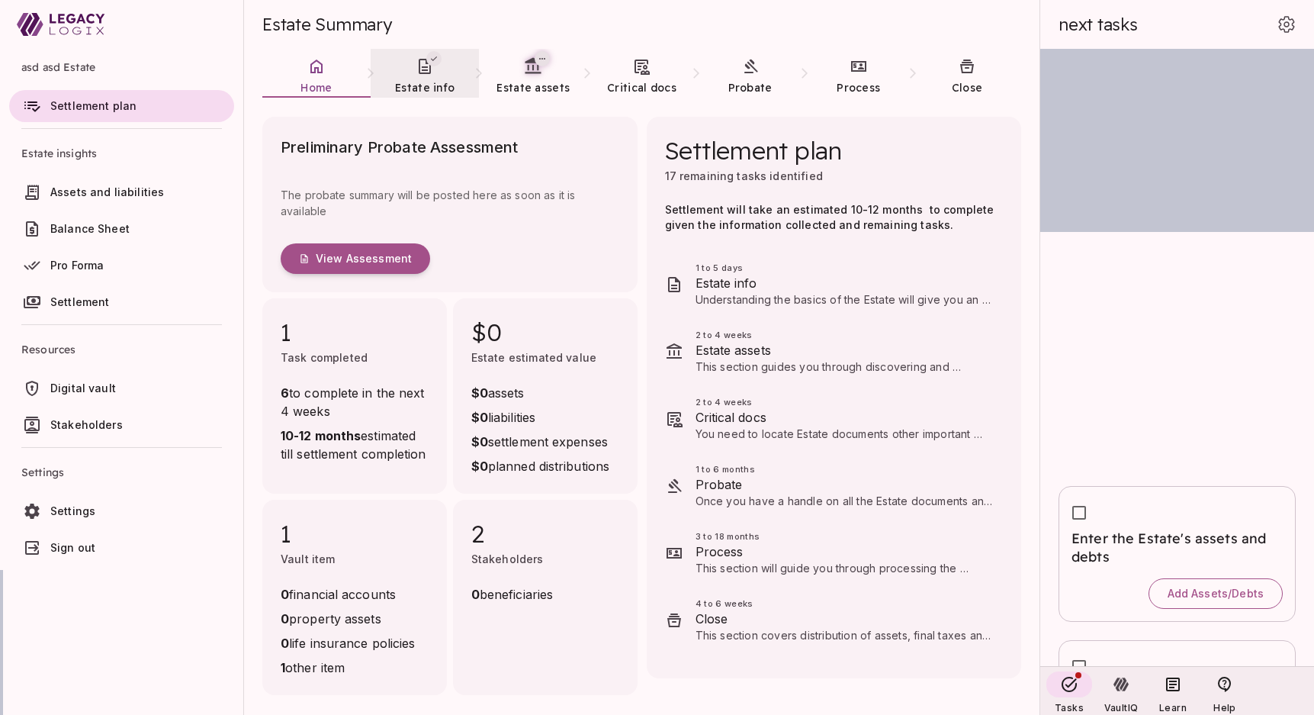
click at [413, 81] on span "Estate info" at bounding box center [425, 88] width 60 height 14
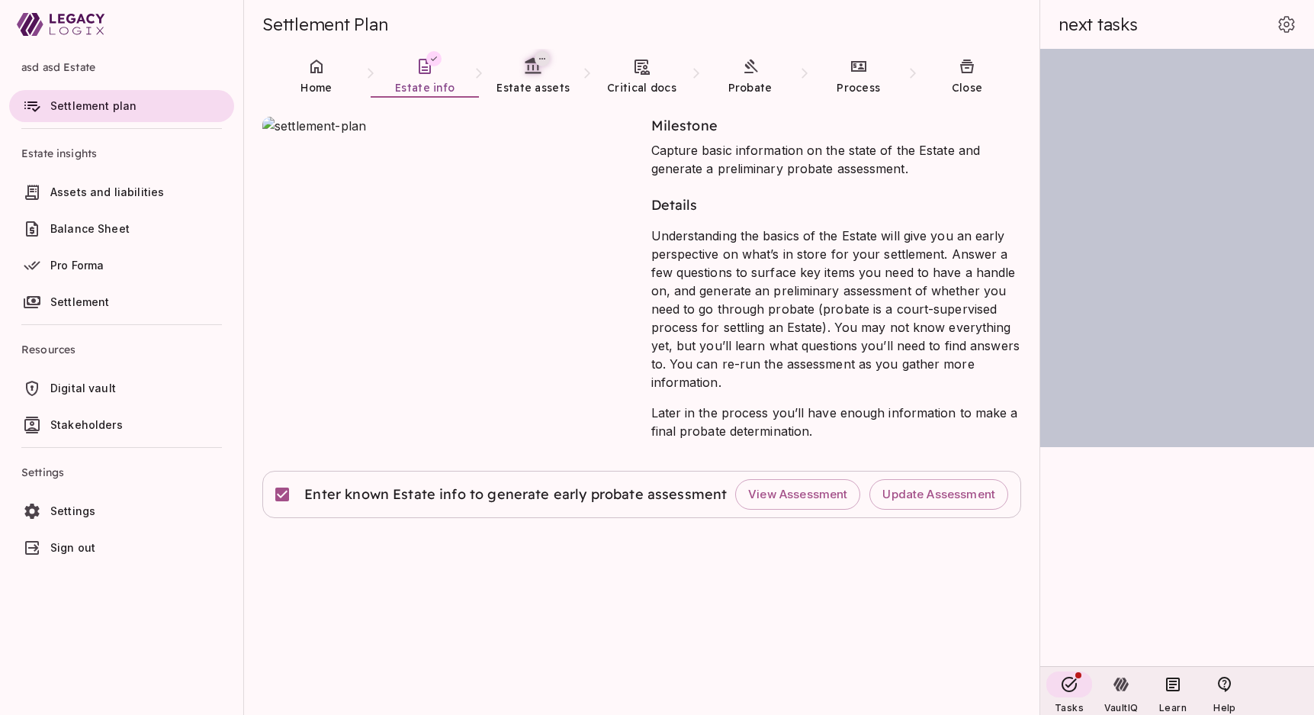
click at [127, 197] on span "Assets and liabilities" at bounding box center [107, 191] width 114 height 13
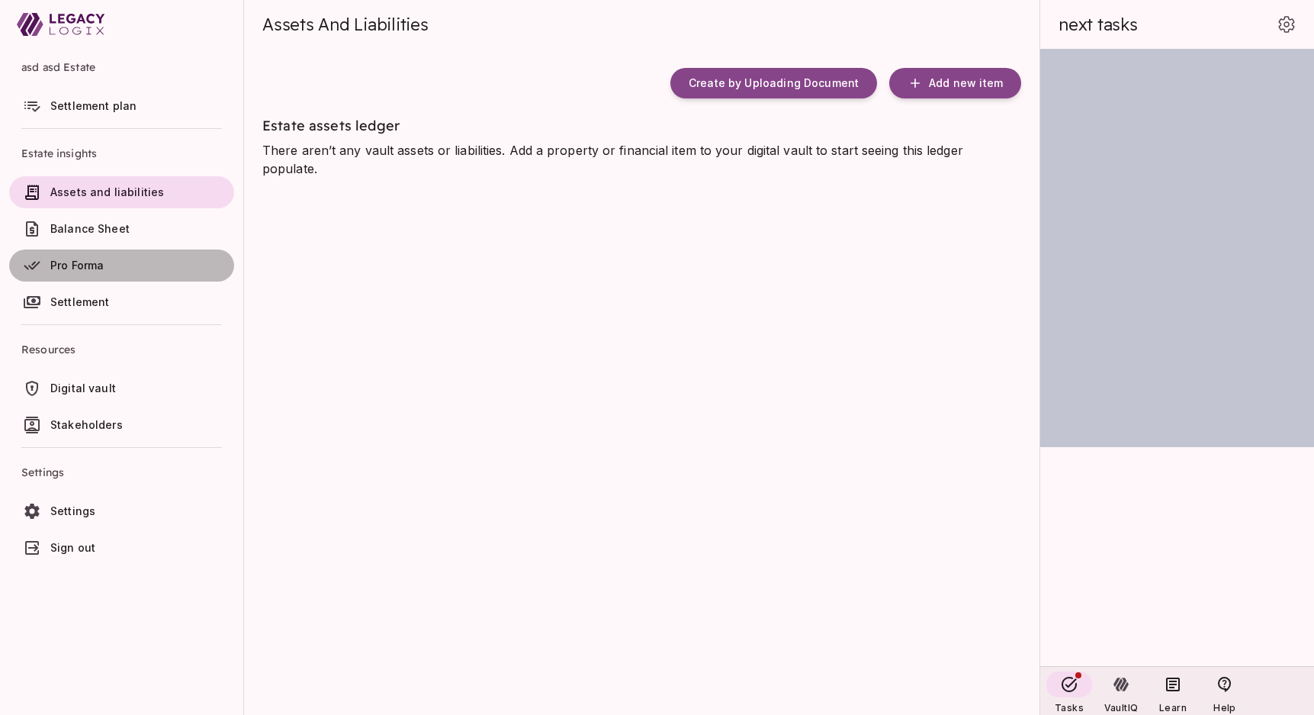
click at [94, 267] on span "Pro Forma" at bounding box center [76, 265] width 53 height 13
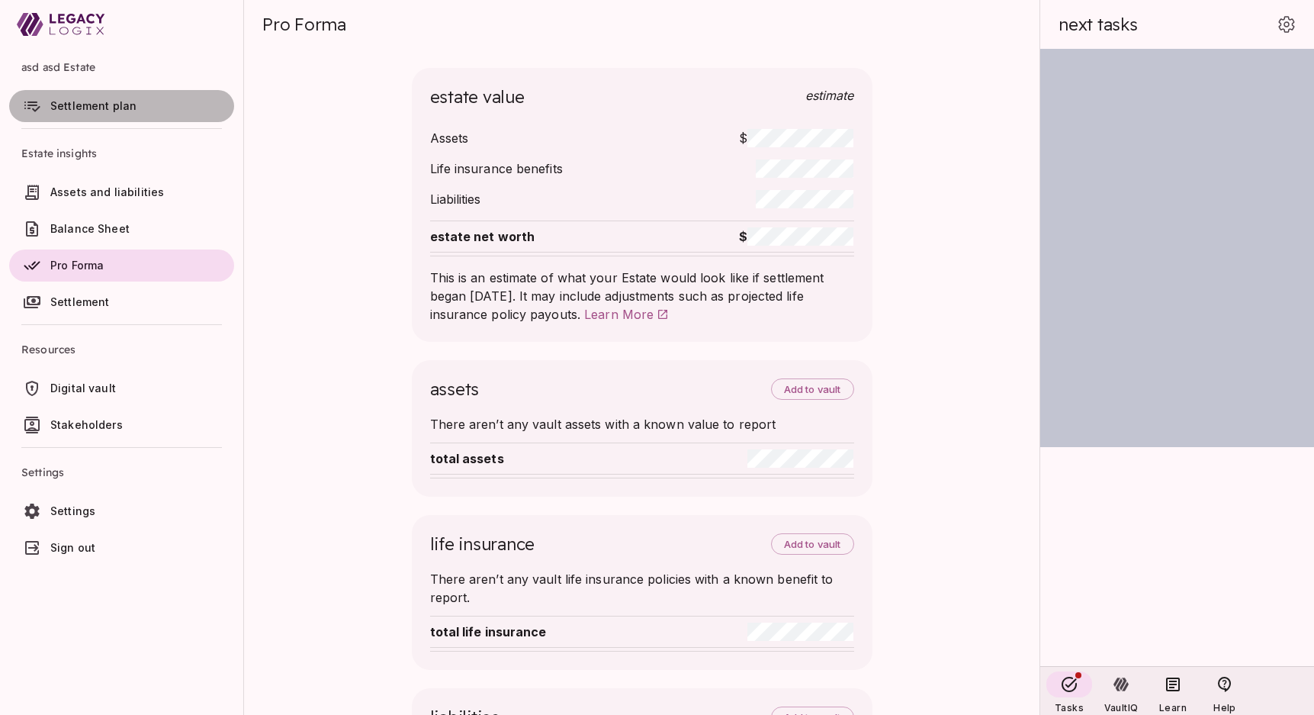
click at [88, 105] on span "Settlement plan" at bounding box center [93, 105] width 86 height 13
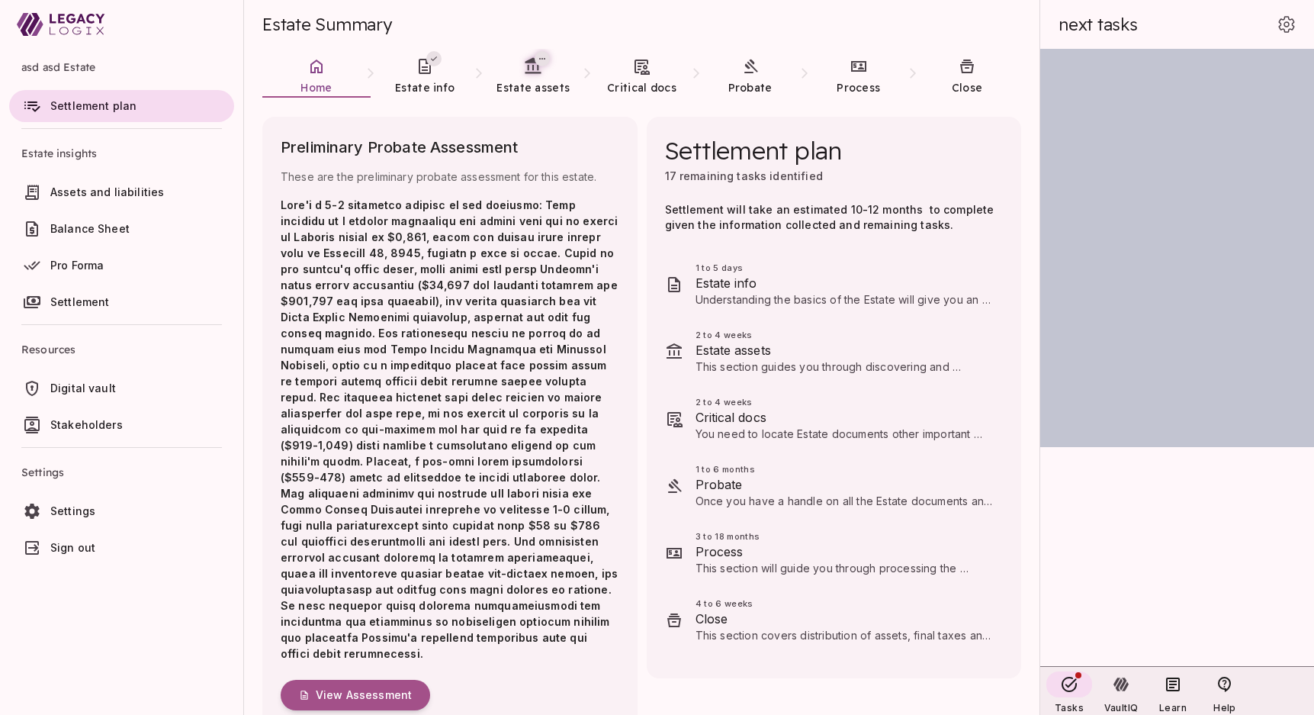
click at [71, 544] on span "Sign out" at bounding box center [72, 547] width 45 height 13
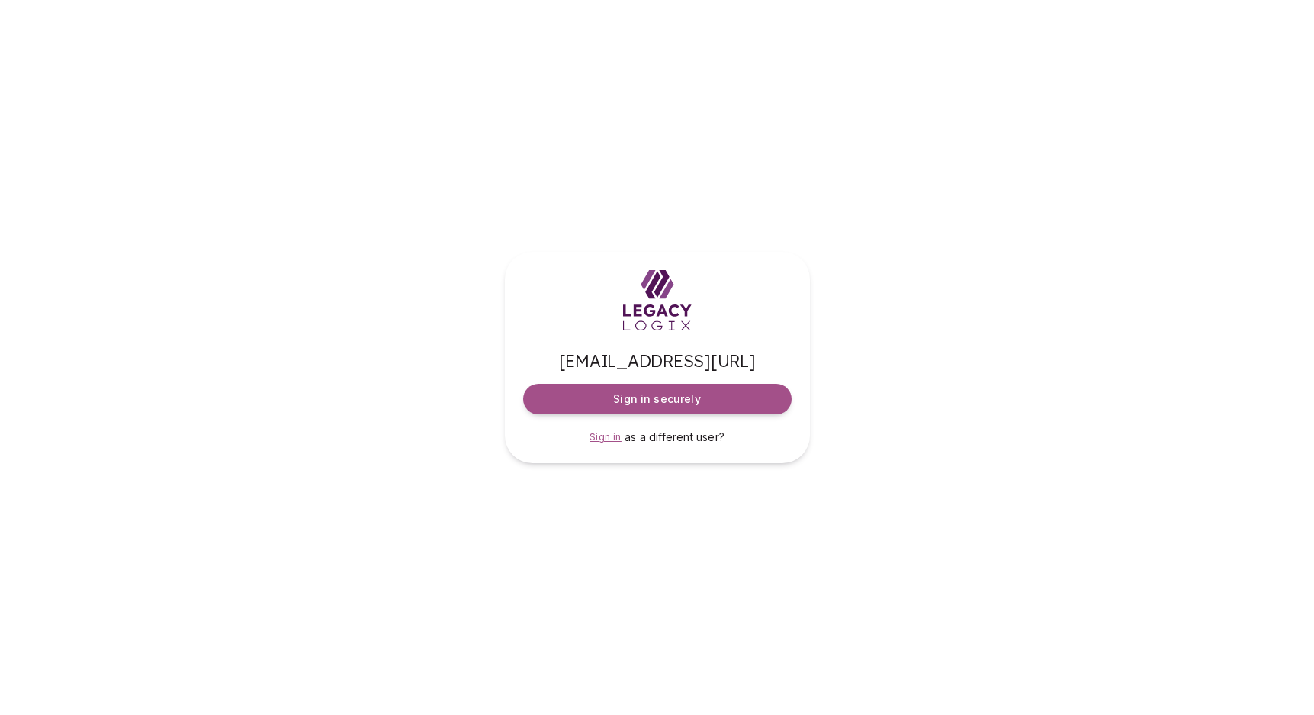
click at [608, 439] on span "Sign in" at bounding box center [606, 436] width 32 height 11
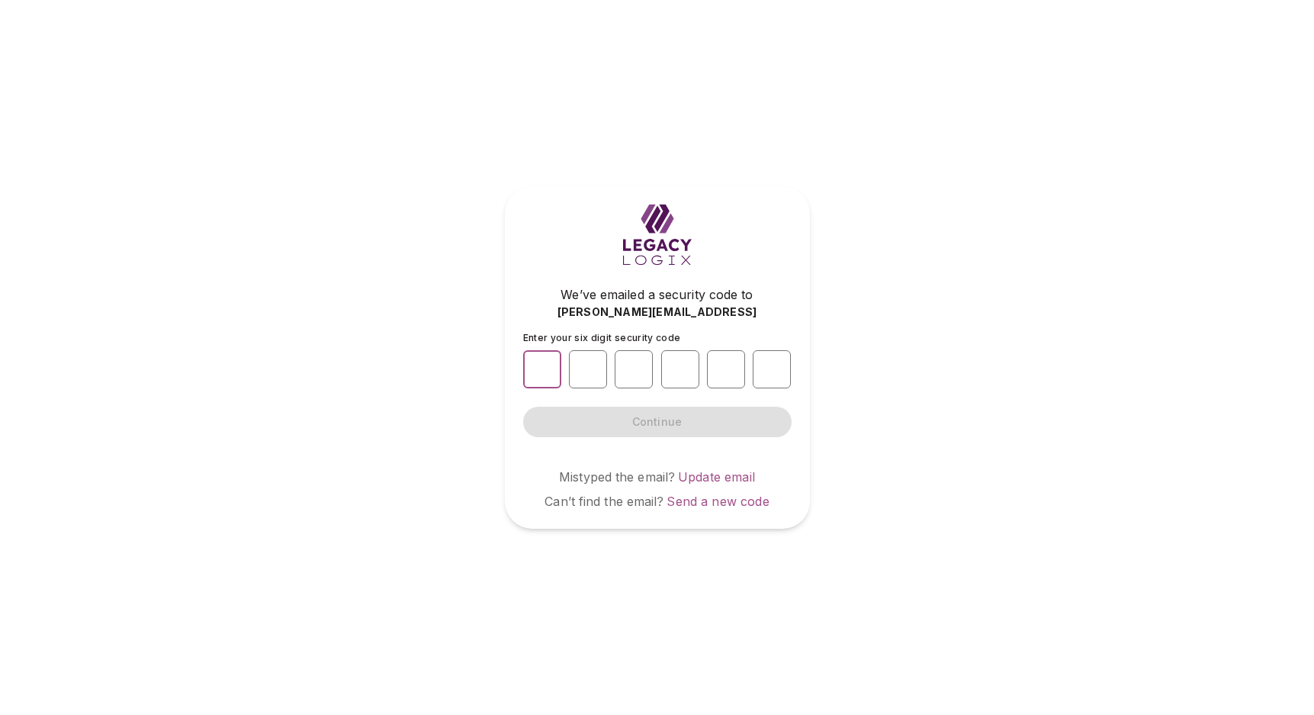
click at [540, 374] on input "number" at bounding box center [542, 369] width 38 height 38
type input "*"
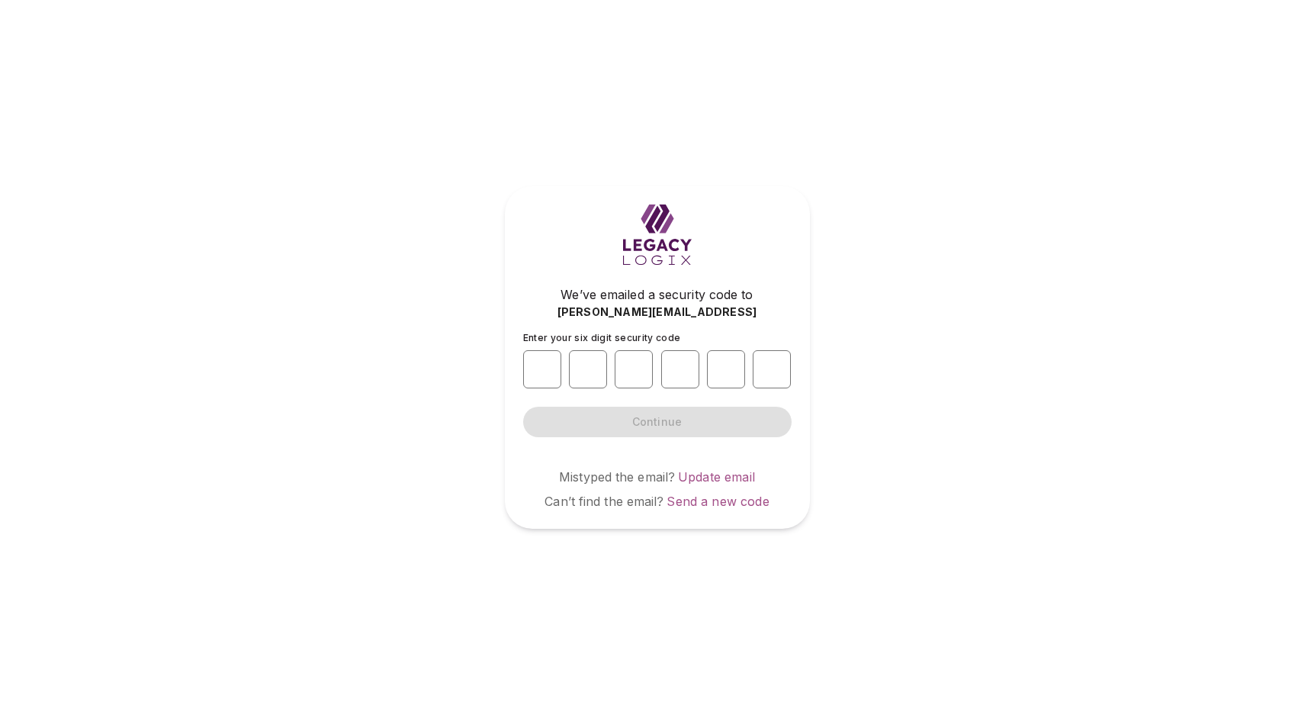
type input "*"
